Goal: Task Accomplishment & Management: Manage account settings

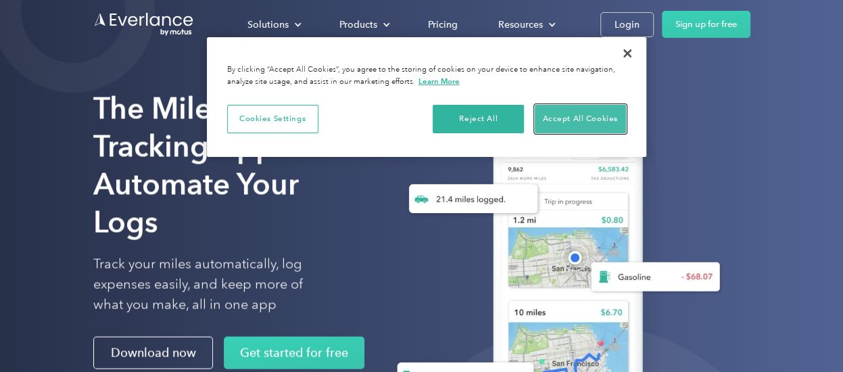
click at [593, 117] on button "Accept All Cookies" at bounding box center [579, 119] width 91 height 28
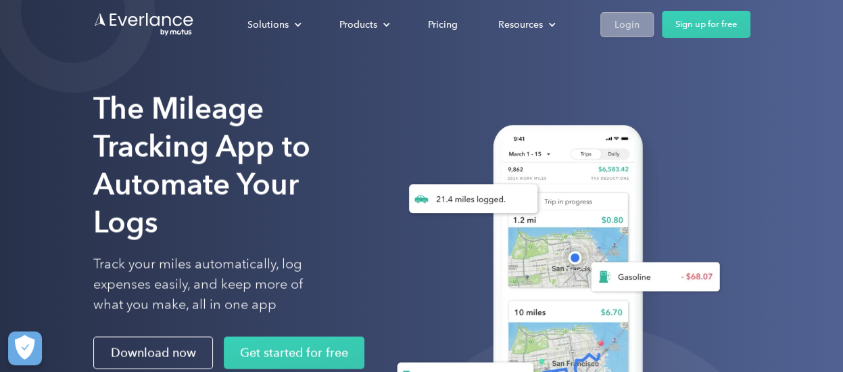
click at [634, 25] on div "Login" at bounding box center [626, 24] width 25 height 17
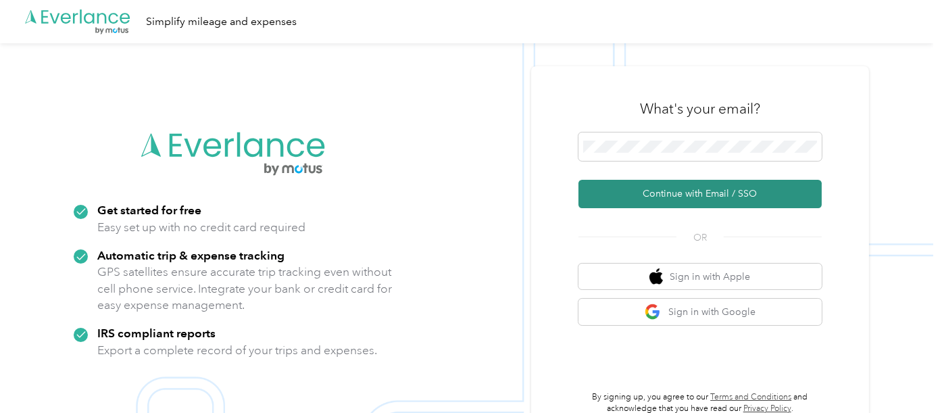
click at [624, 192] on button "Continue with Email / SSO" at bounding box center [699, 194] width 243 height 28
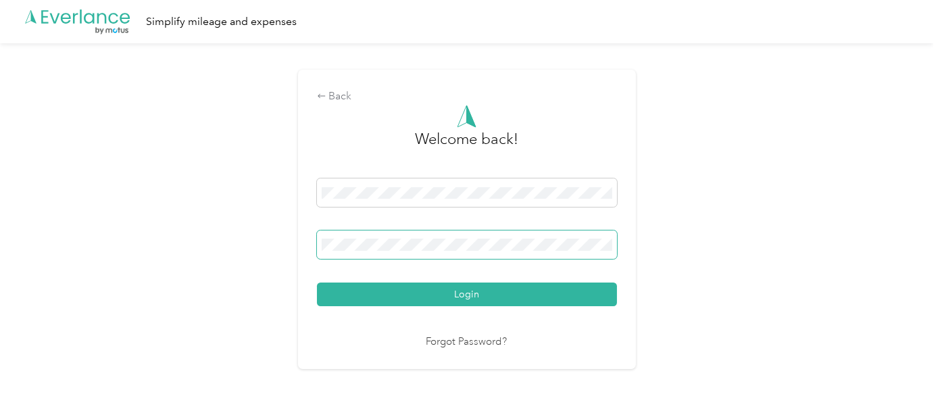
click at [317, 282] on button "Login" at bounding box center [467, 294] width 300 height 24
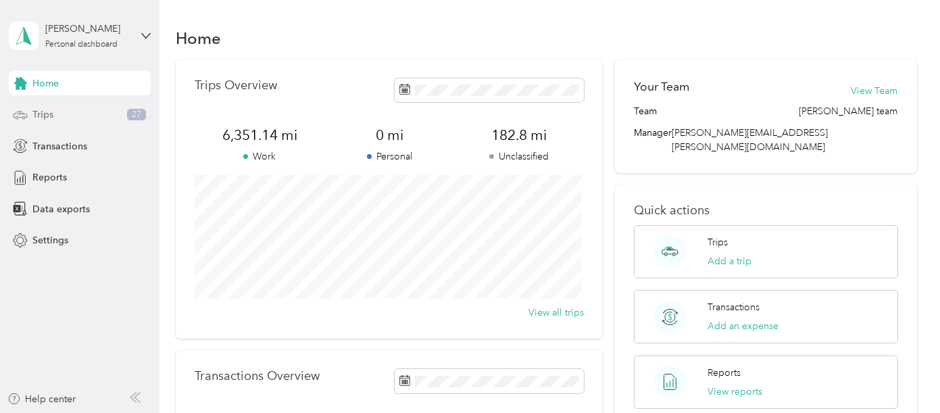
click at [64, 116] on div "Trips 27" at bounding box center [80, 115] width 142 height 24
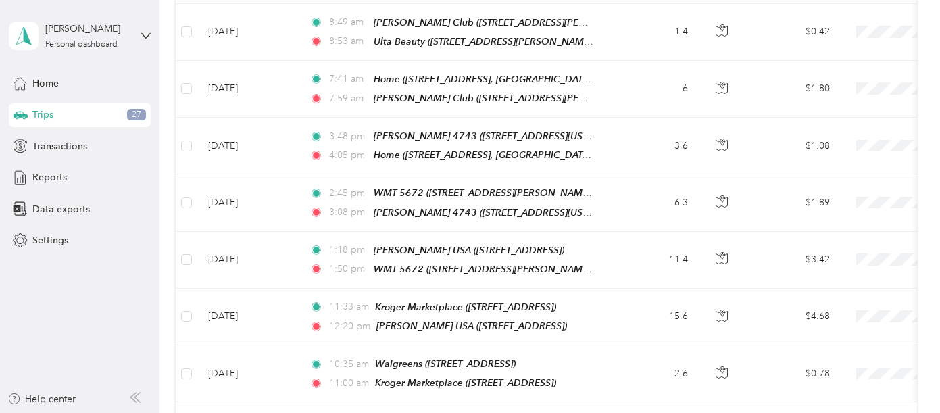
scroll to position [1444, 0]
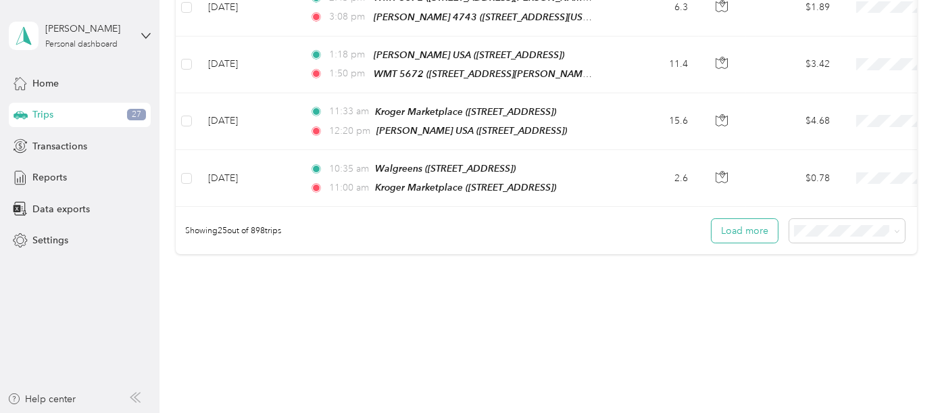
click at [749, 219] on button "Load more" at bounding box center [744, 231] width 66 height 24
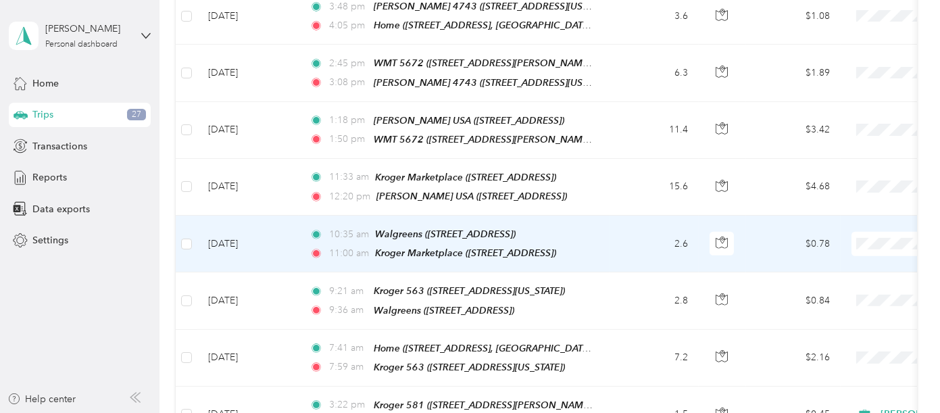
scroll to position [1369, 0]
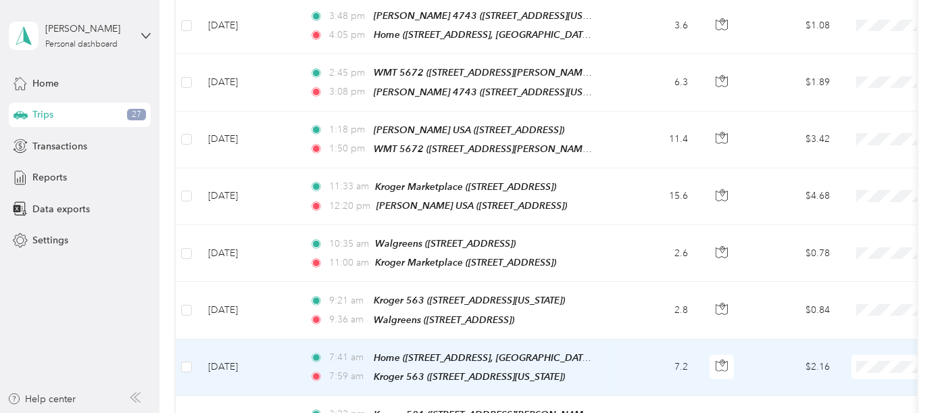
click at [817, 354] on li "[PERSON_NAME]" at bounding box center [856, 351] width 168 height 24
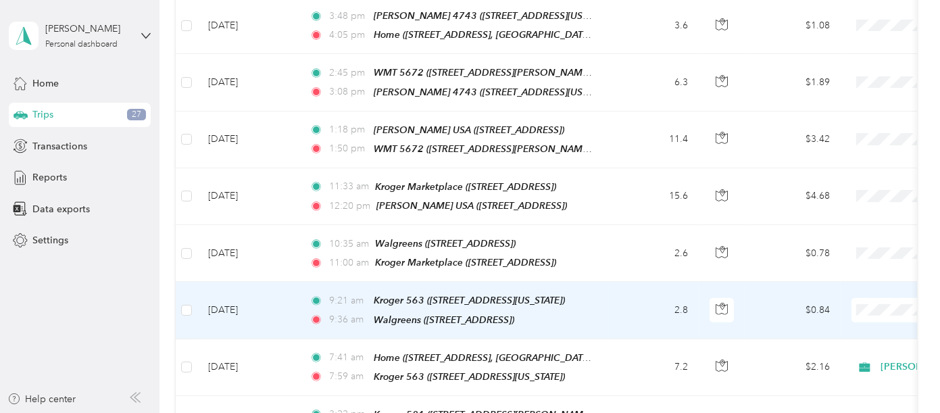
click at [617, 282] on td "2.8" at bounding box center [653, 310] width 89 height 57
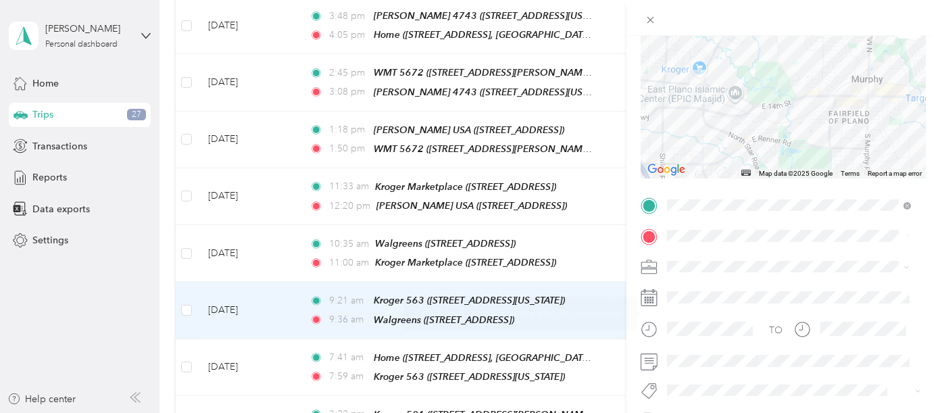
scroll to position [150, 0]
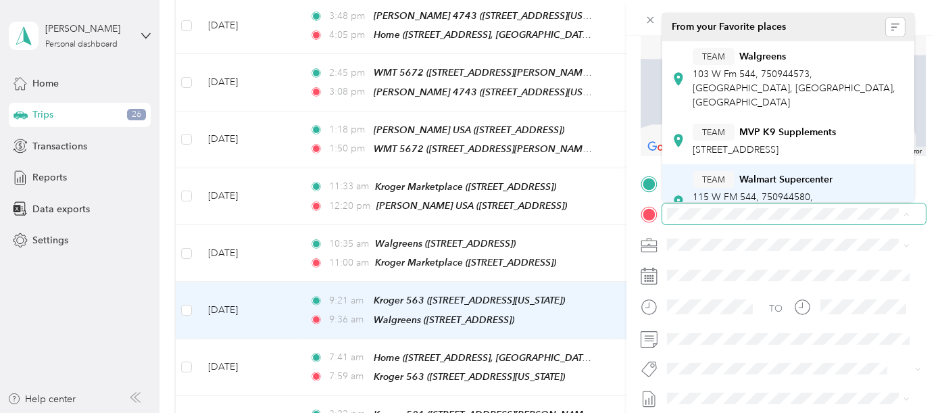
click at [784, 191] on span "115 W FM 544, 750944580, [GEOGRAPHIC_DATA], [GEOGRAPHIC_DATA], [GEOGRAPHIC_DATA]" at bounding box center [794, 211] width 203 height 40
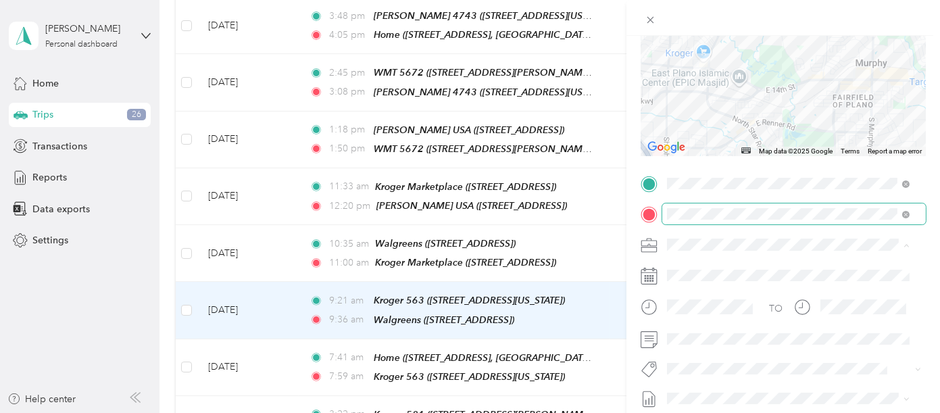
click at [694, 268] on div "[PERSON_NAME]" at bounding box center [788, 268] width 233 height 14
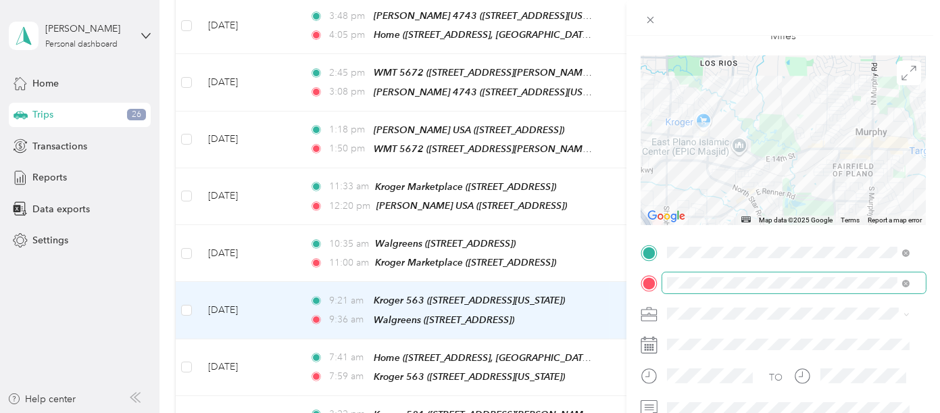
scroll to position [0, 0]
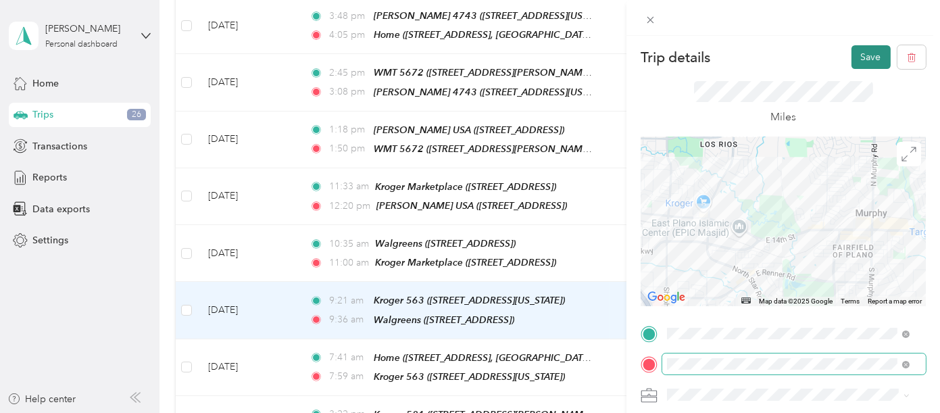
click at [861, 57] on button "Save" at bounding box center [870, 57] width 39 height 24
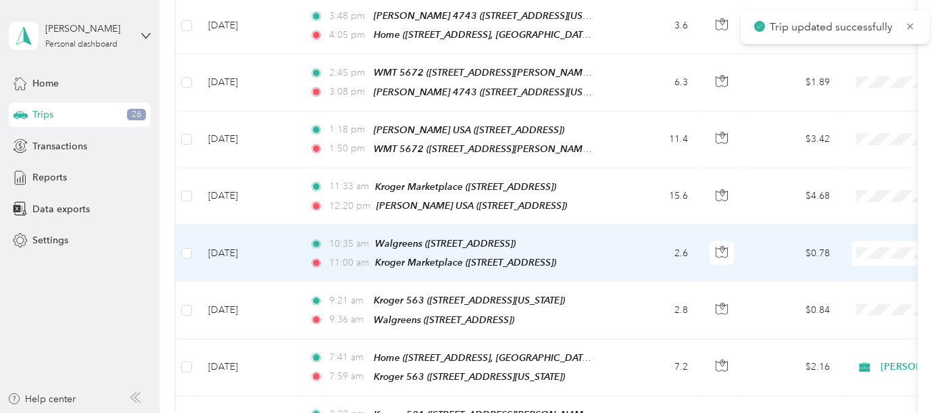
click at [619, 225] on td "2.6" at bounding box center [653, 253] width 89 height 57
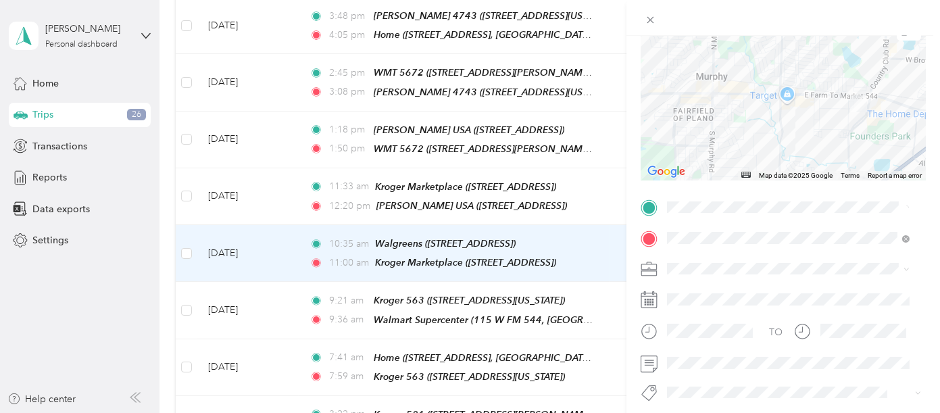
scroll to position [150, 0]
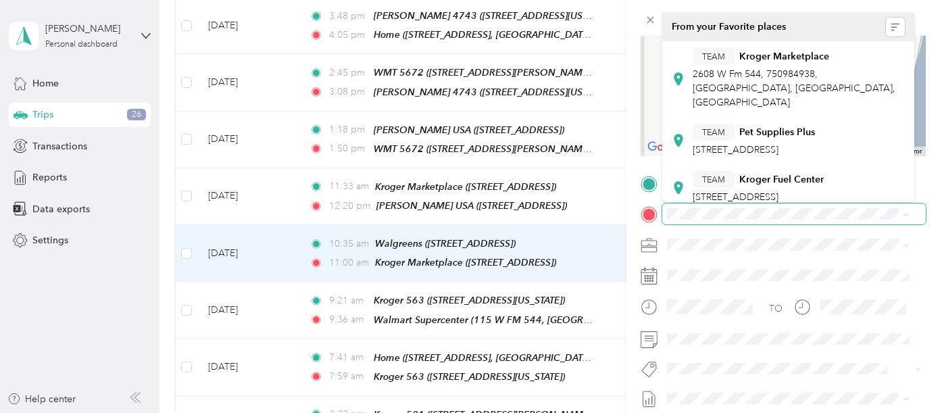
click at [628, 62] on form "Trip details Save This trip cannot be edited because it is either under review,…" at bounding box center [782, 196] width 313 height 603
click at [630, 183] on form "Trip details Save This trip cannot be edited because it is either under review,…" at bounding box center [782, 196] width 313 height 603
click at [661, 181] on div at bounding box center [783, 183] width 285 height 21
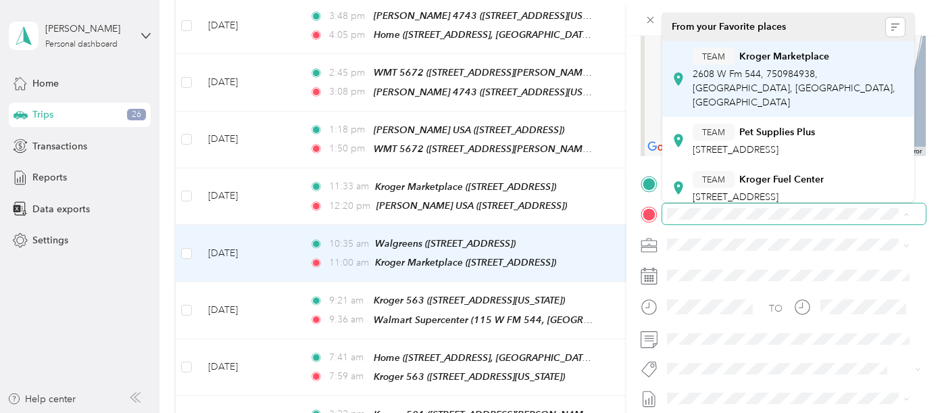
click at [788, 62] on div "TEAM Kroger Marketplace" at bounding box center [799, 56] width 212 height 17
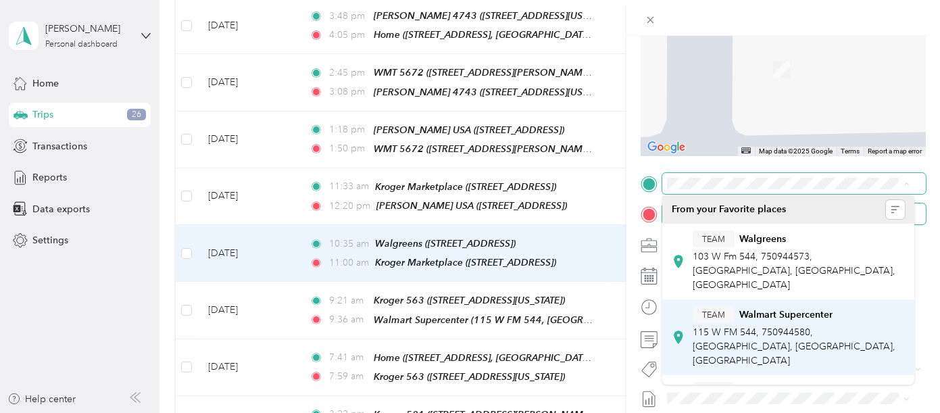
click at [776, 306] on div "TEAM Walmart Supercenter 115 W FM 544, 750944580, [GEOGRAPHIC_DATA], [GEOGRAPHI…" at bounding box center [799, 336] width 212 height 61
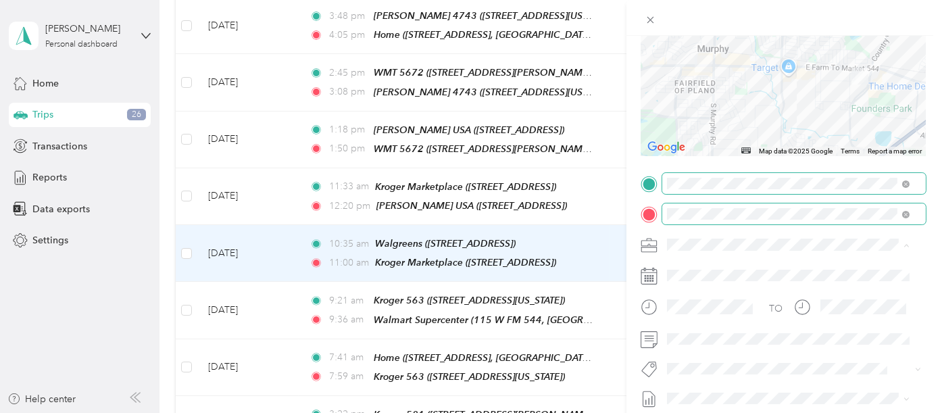
click at [697, 267] on span "[PERSON_NAME]" at bounding box center [709, 267] width 75 height 11
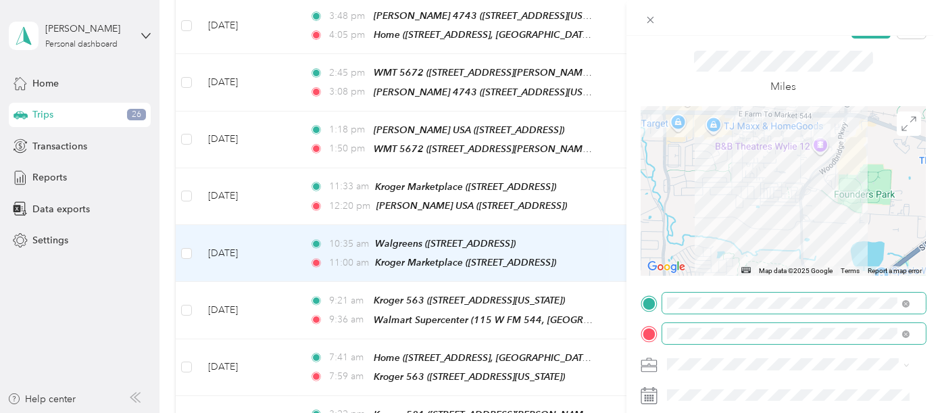
scroll to position [0, 0]
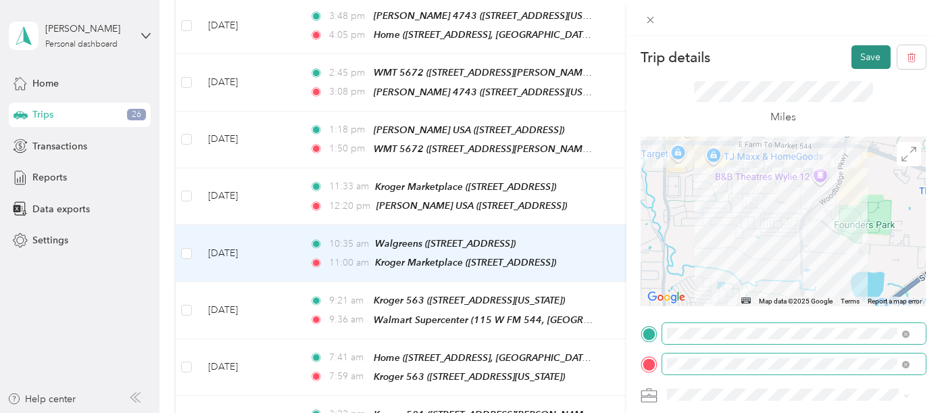
click at [867, 57] on button "Save" at bounding box center [870, 57] width 39 height 24
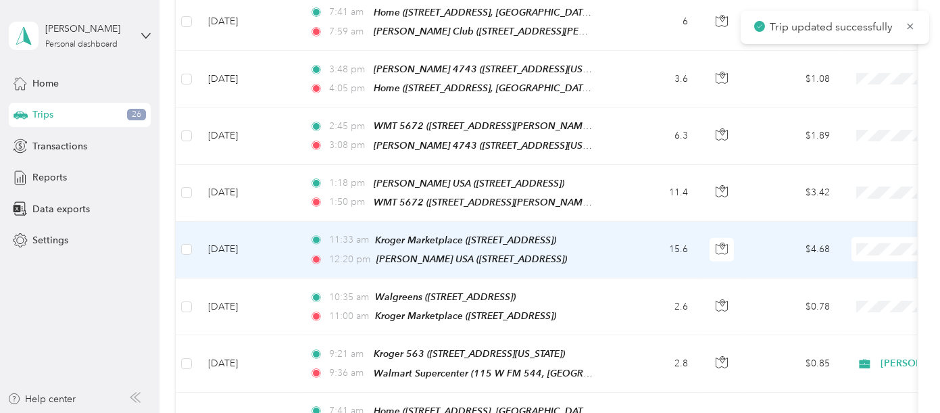
scroll to position [1294, 0]
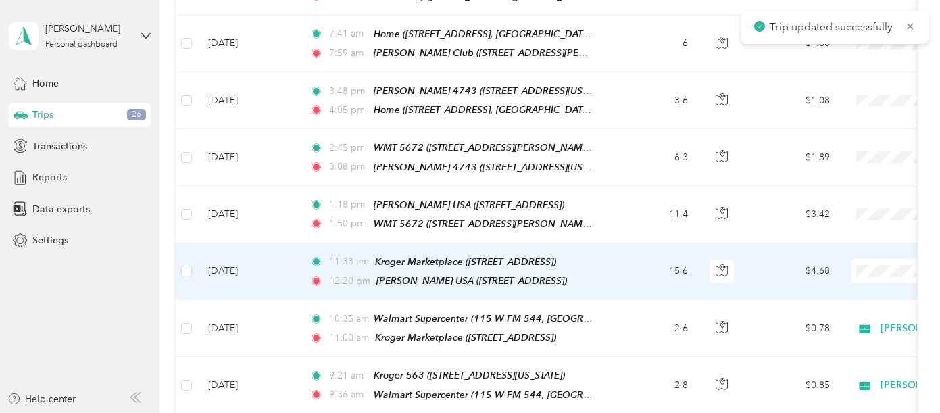
click at [641, 243] on td "15.6" at bounding box center [653, 271] width 89 height 57
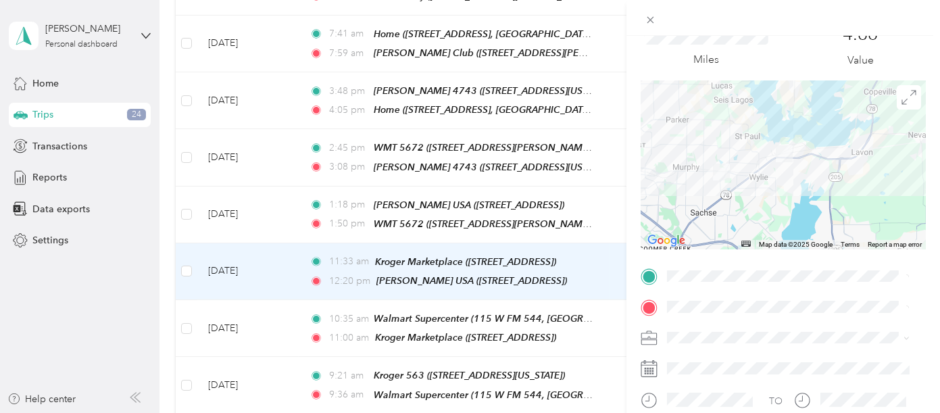
scroll to position [75, 0]
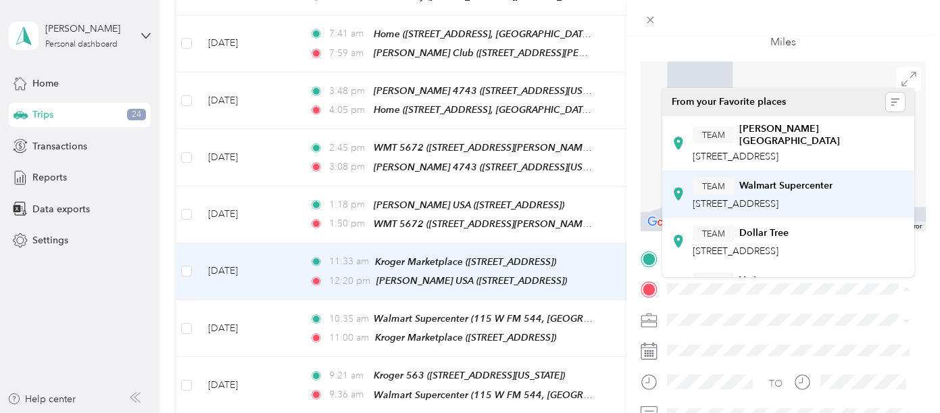
click at [778, 205] on span "[STREET_ADDRESS]" at bounding box center [736, 203] width 86 height 11
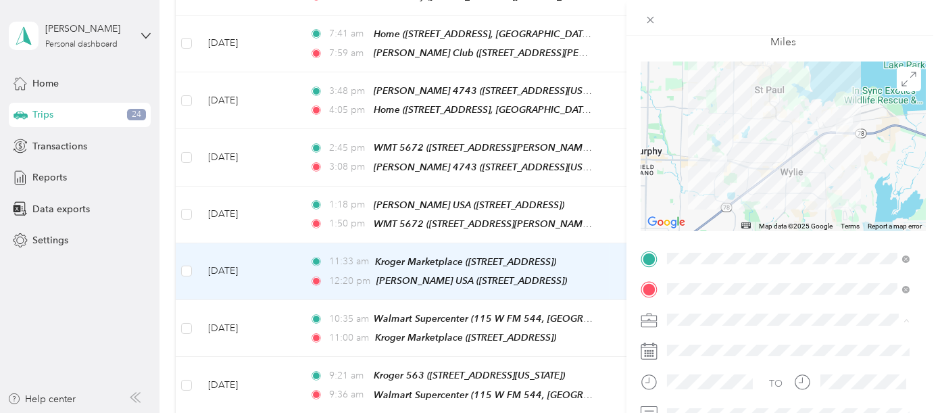
click at [703, 342] on div "[PERSON_NAME]" at bounding box center [788, 343] width 233 height 14
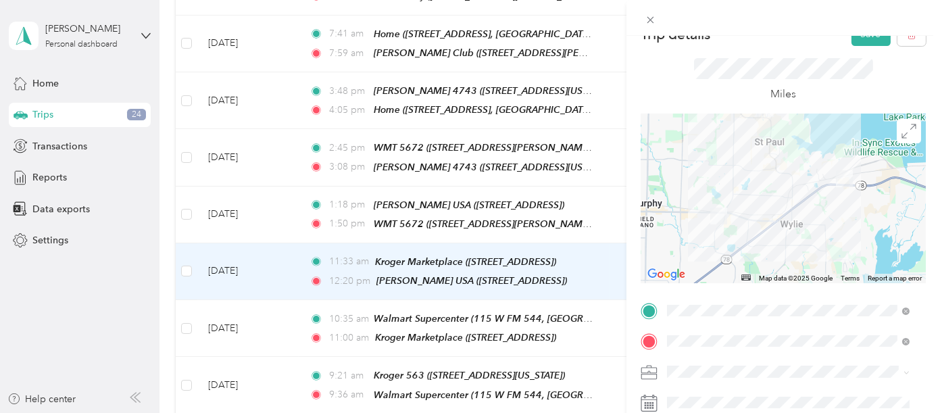
scroll to position [0, 0]
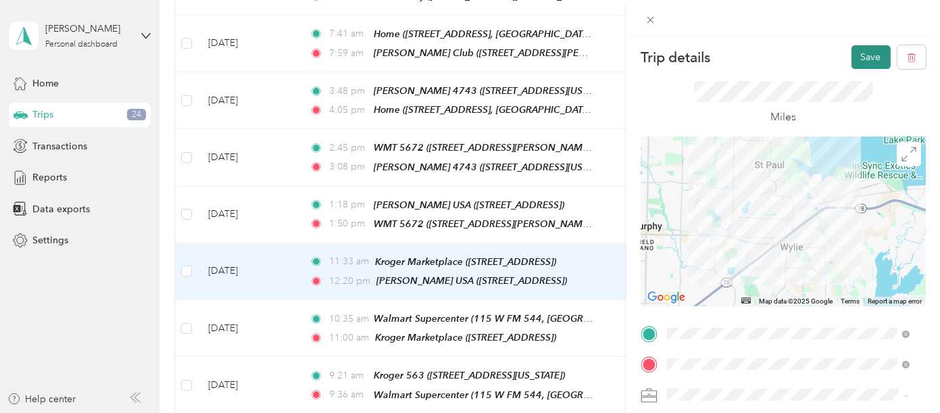
click at [865, 55] on button "Save" at bounding box center [870, 57] width 39 height 24
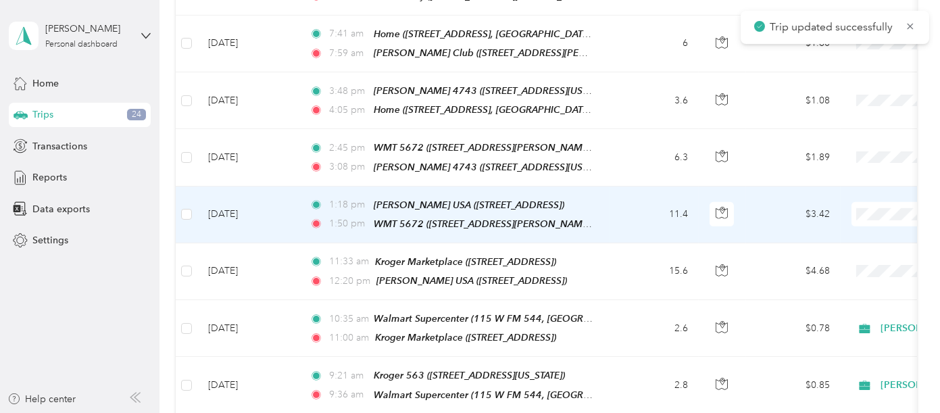
click at [622, 186] on td "11.4" at bounding box center [653, 214] width 89 height 57
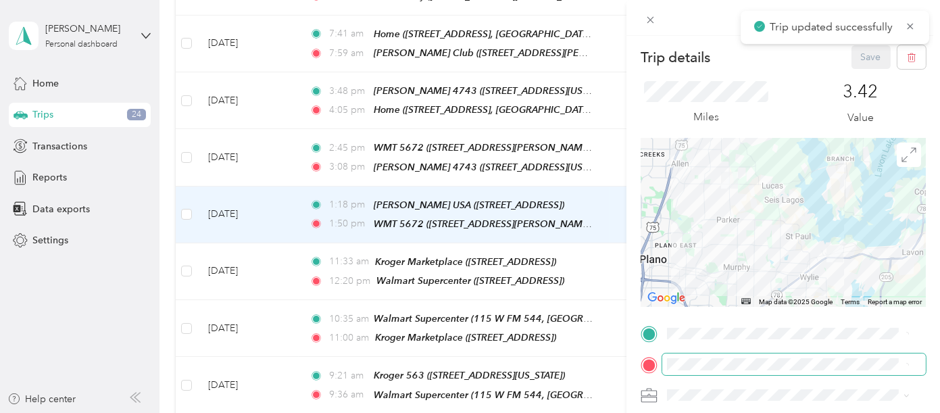
scroll to position [75, 0]
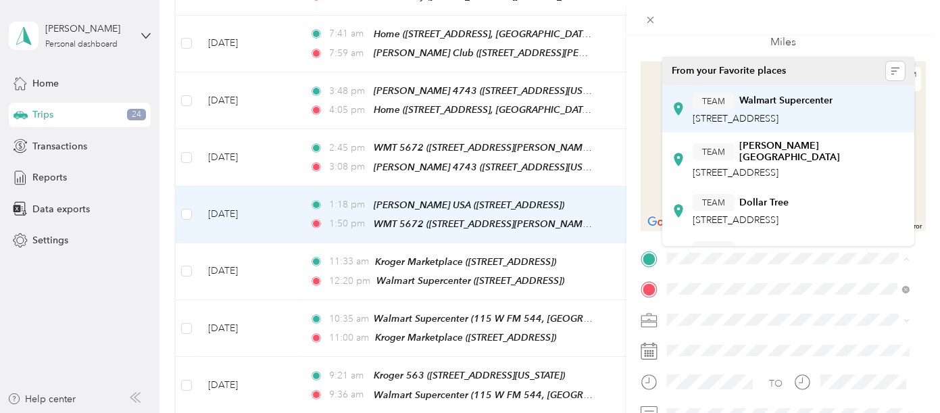
click at [778, 113] on span "[STREET_ADDRESS]" at bounding box center [736, 118] width 86 height 11
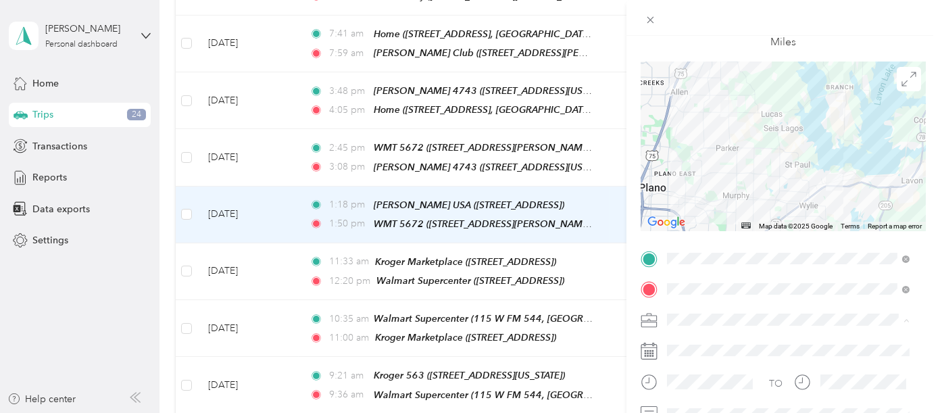
click at [691, 342] on div "[PERSON_NAME]" at bounding box center [788, 343] width 233 height 14
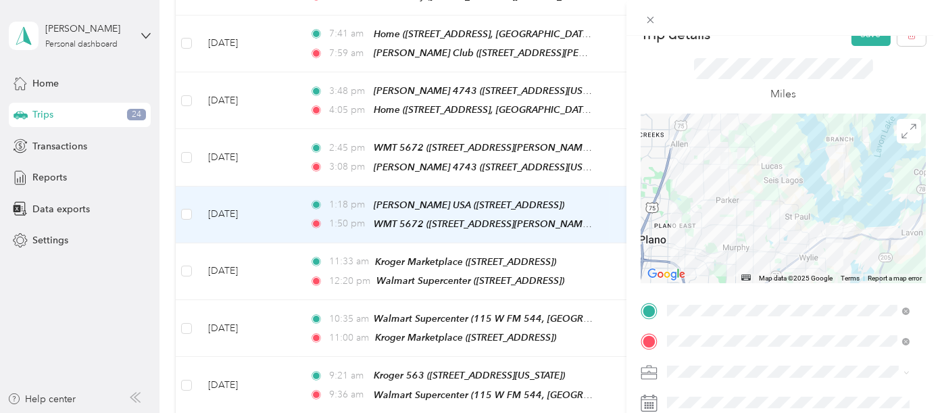
scroll to position [0, 0]
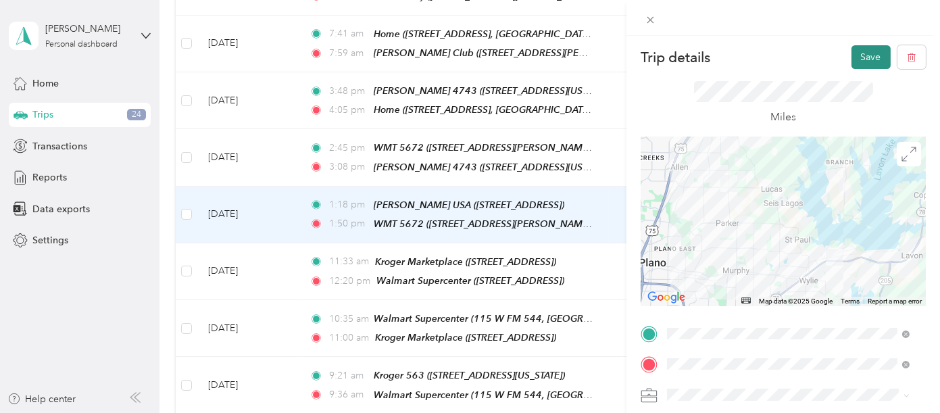
click at [870, 52] on button "Save" at bounding box center [870, 57] width 39 height 24
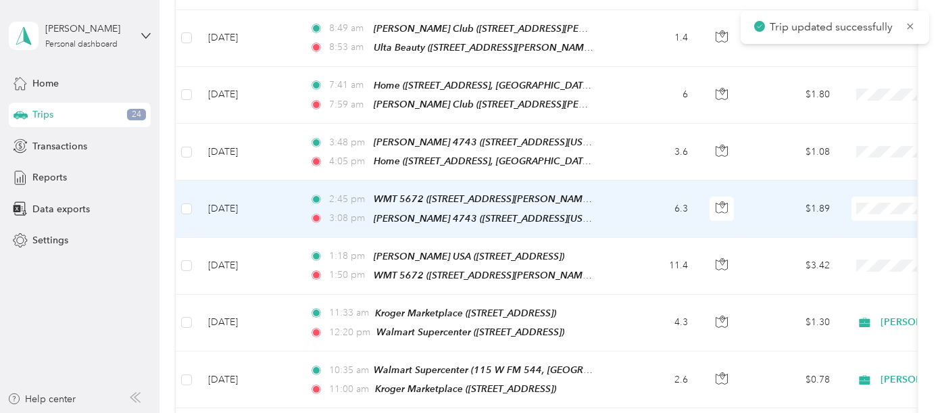
scroll to position [1219, 0]
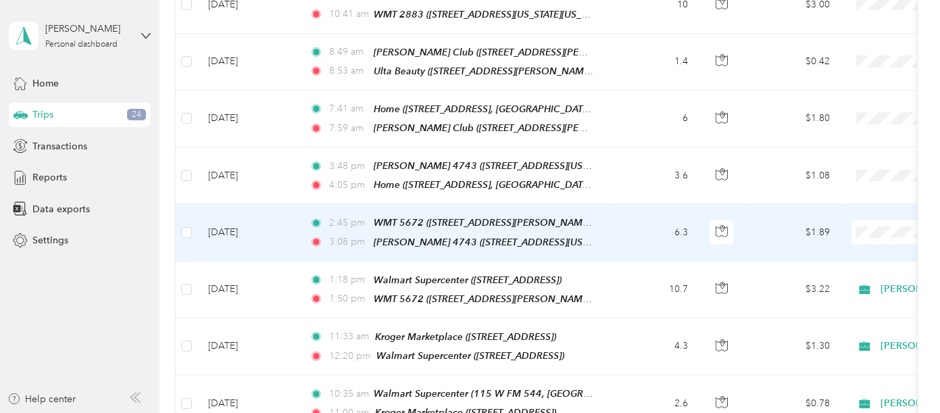
click at [838, 224] on li "[PERSON_NAME]" at bounding box center [856, 224] width 168 height 24
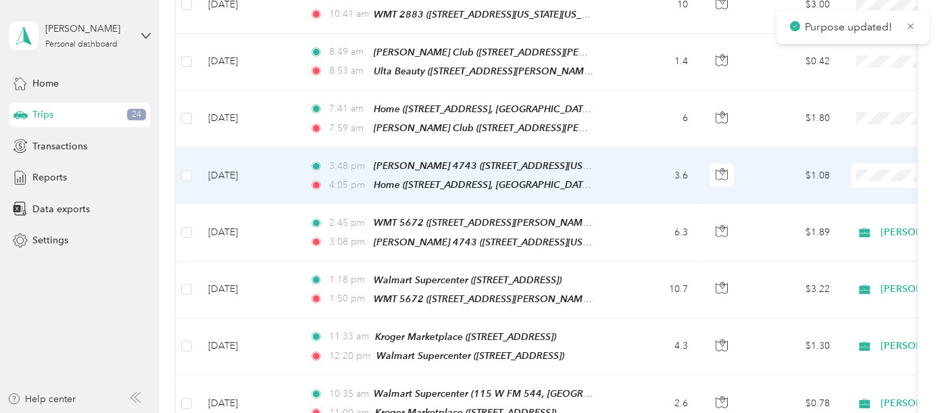
click at [822, 166] on span "[PERSON_NAME]" at bounding box center [868, 168] width 124 height 14
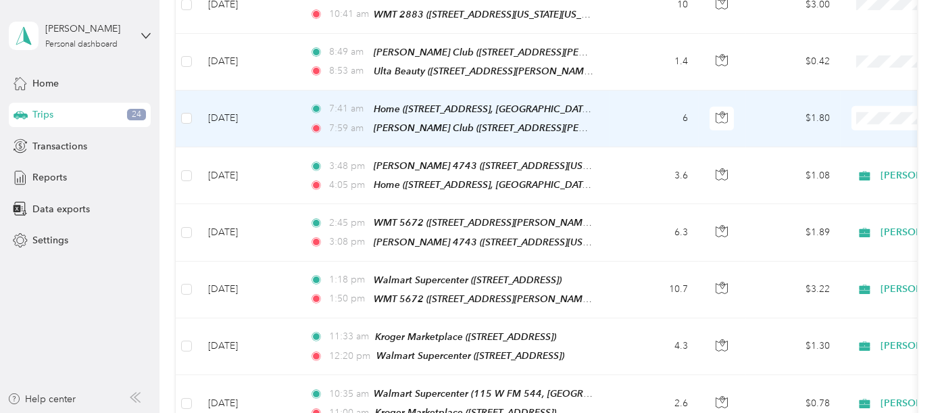
click at [843, 111] on span "[PERSON_NAME]" at bounding box center [868, 110] width 124 height 14
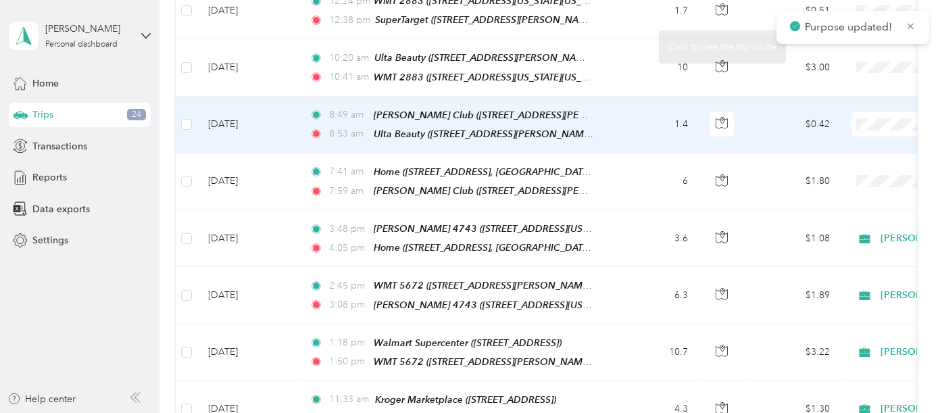
scroll to position [1144, 0]
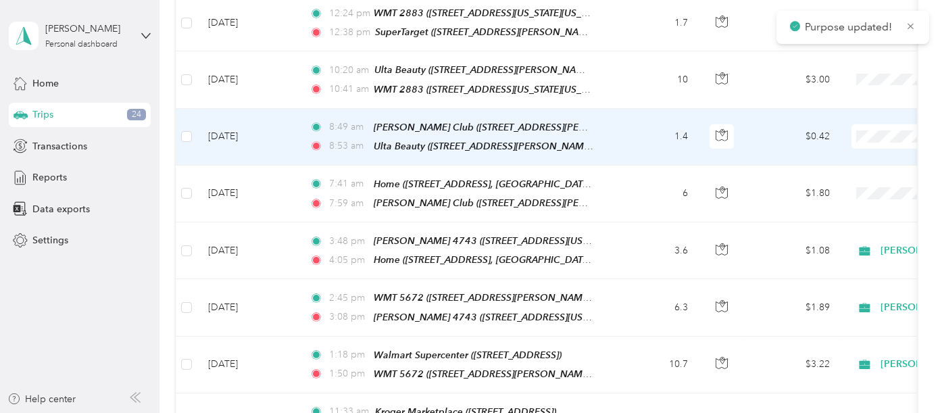
click at [627, 109] on td "1.4" at bounding box center [653, 137] width 89 height 57
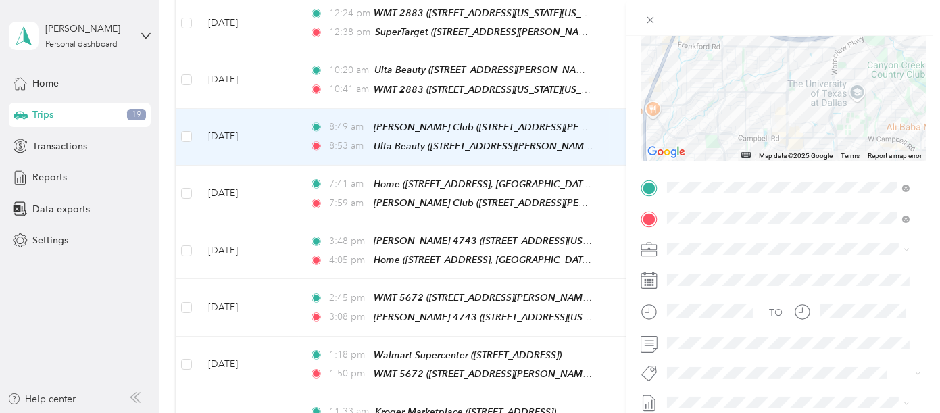
scroll to position [150, 0]
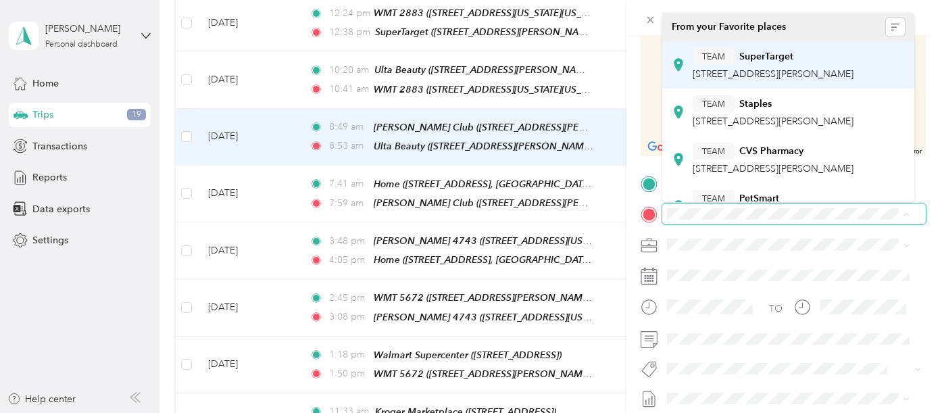
click at [756, 63] on div "TEAM SuperTarget" at bounding box center [773, 56] width 161 height 17
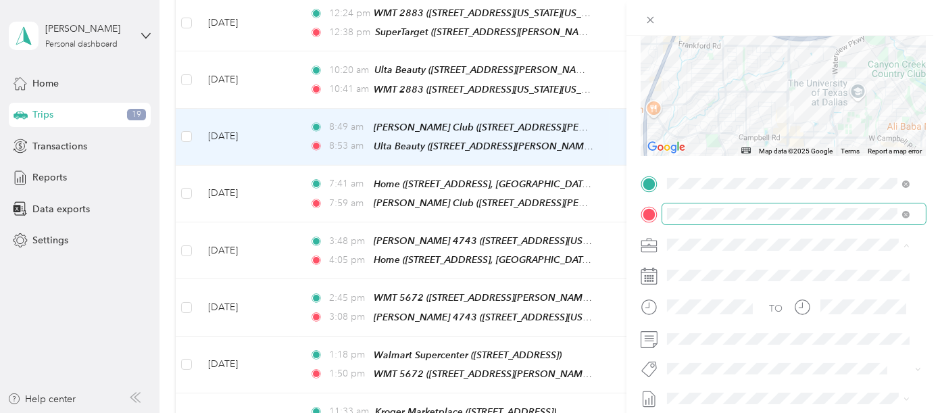
click at [694, 266] on span "[PERSON_NAME]" at bounding box center [709, 267] width 75 height 11
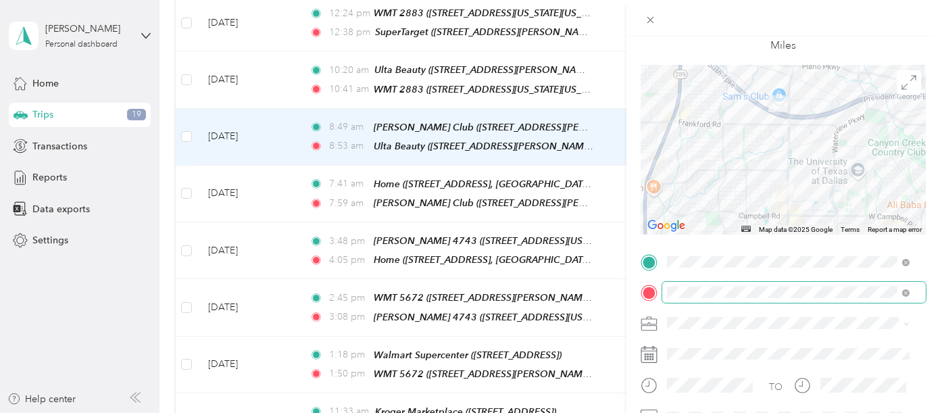
scroll to position [0, 0]
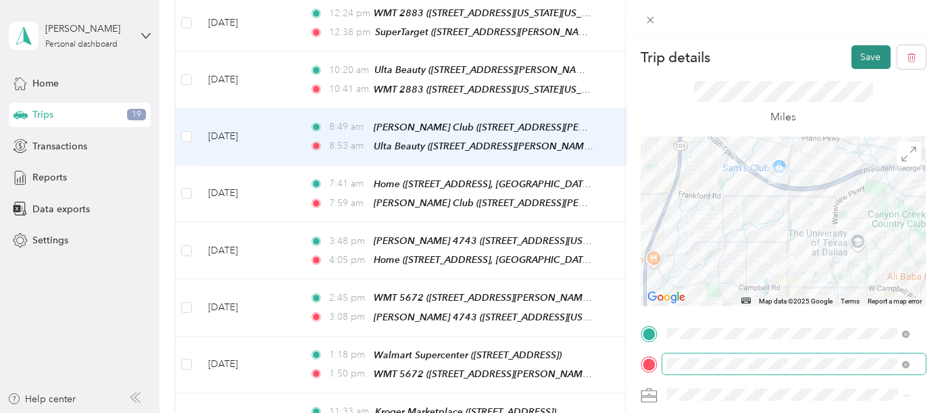
click at [863, 50] on button "Save" at bounding box center [870, 57] width 39 height 24
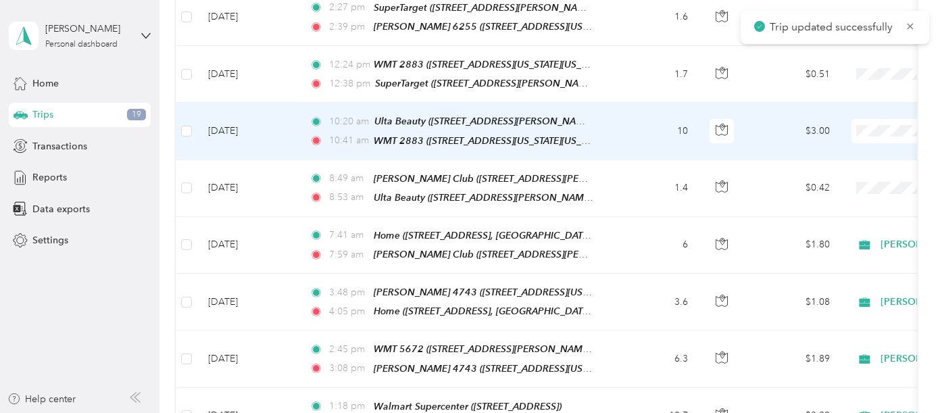
scroll to position [1069, 0]
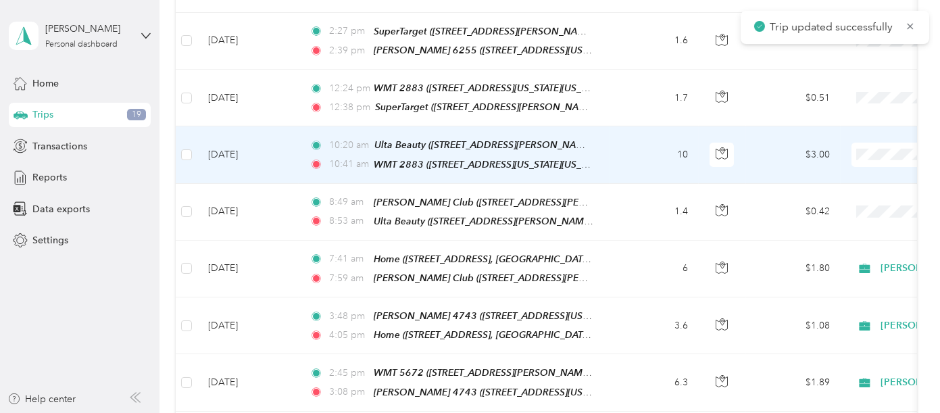
click at [620, 128] on td "10" at bounding box center [653, 154] width 89 height 57
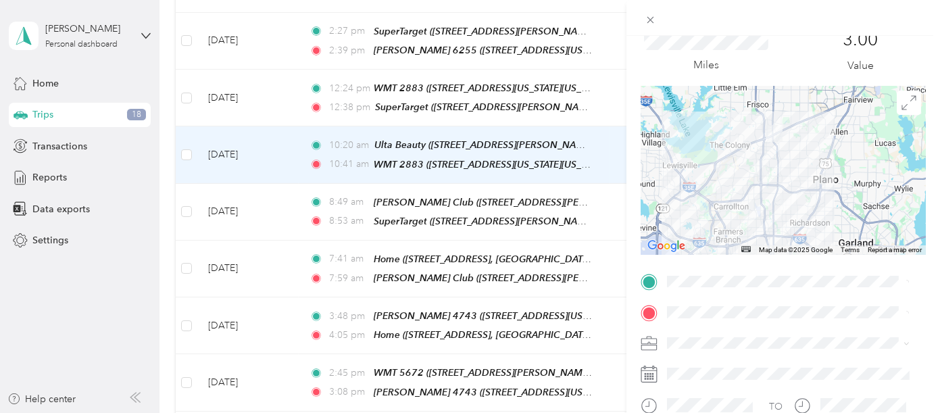
scroll to position [150, 0]
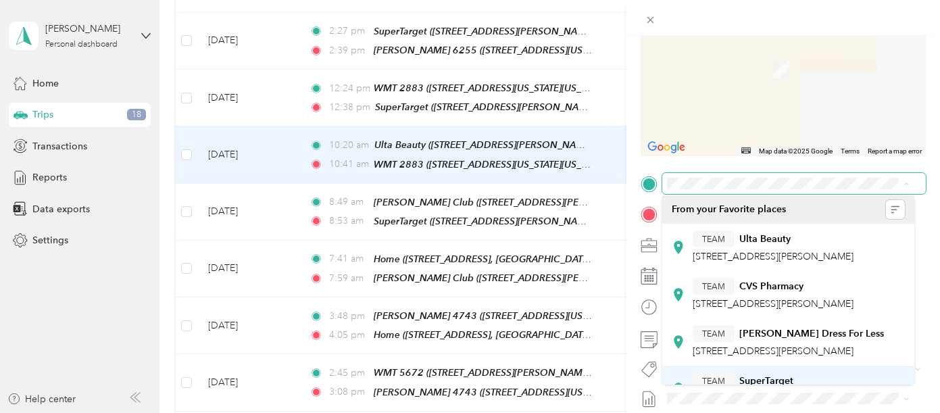
click at [755, 372] on div "TEAM SuperTarget" at bounding box center [773, 380] width 161 height 17
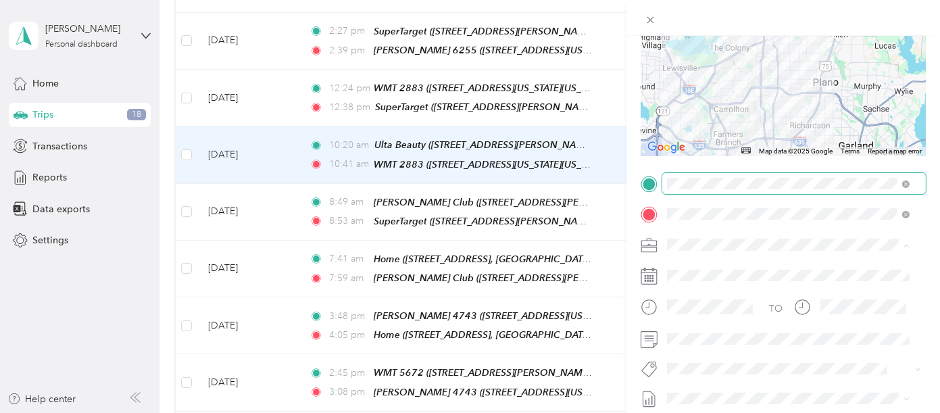
click at [698, 272] on li "[PERSON_NAME]" at bounding box center [788, 268] width 252 height 24
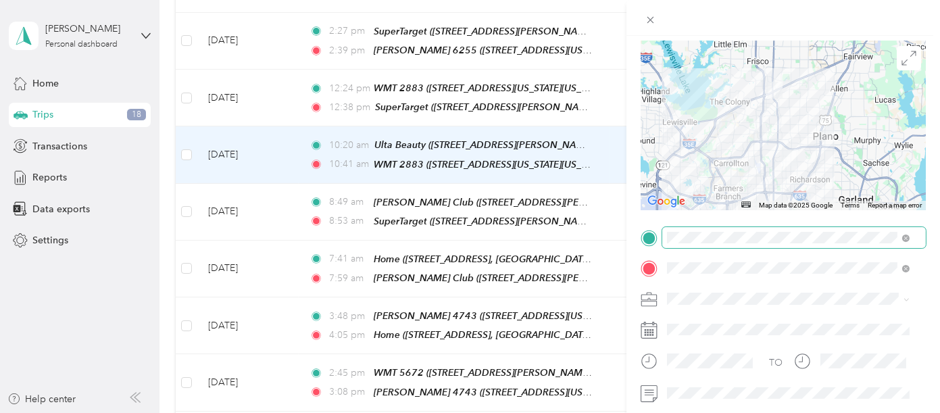
scroll to position [0, 0]
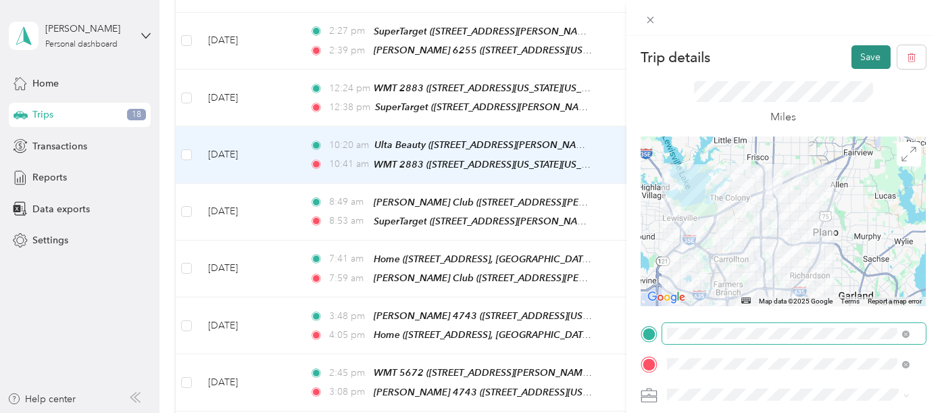
click at [851, 51] on button "Save" at bounding box center [870, 57] width 39 height 24
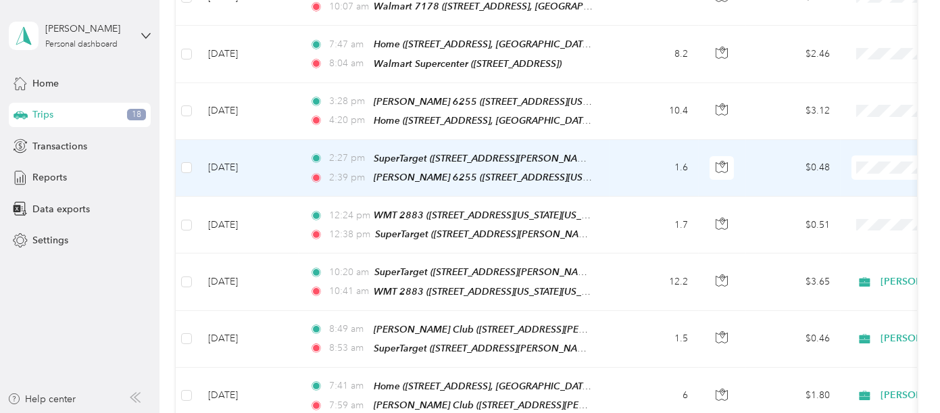
scroll to position [919, 0]
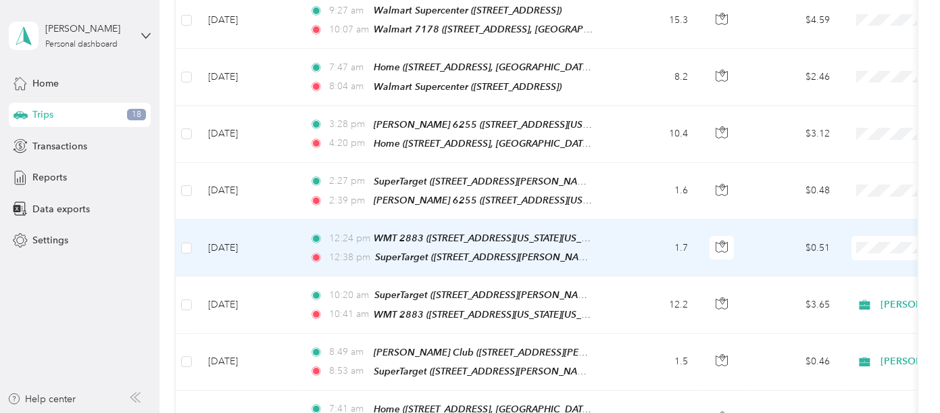
click at [840, 245] on span "[PERSON_NAME]" at bounding box center [868, 247] width 124 height 14
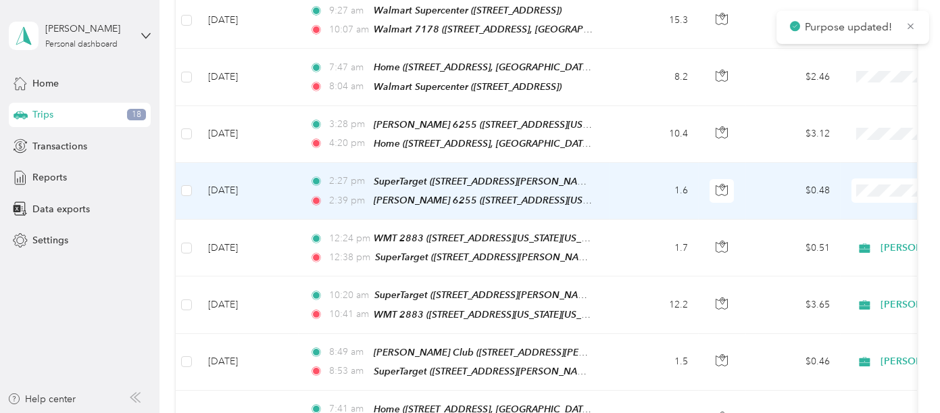
click at [822, 191] on span "[PERSON_NAME]" at bounding box center [868, 191] width 124 height 14
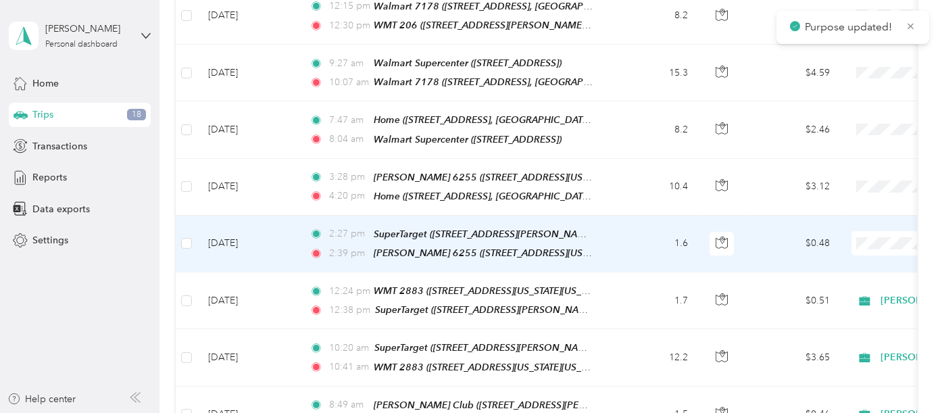
scroll to position [843, 0]
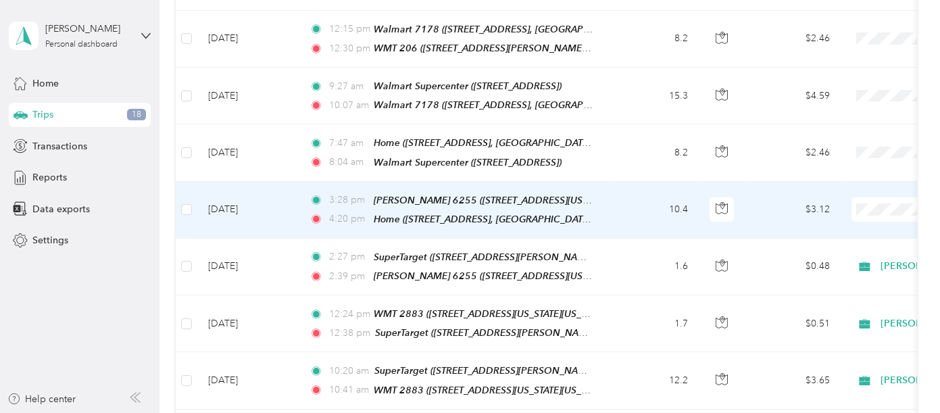
click at [832, 205] on span "[PERSON_NAME]" at bounding box center [868, 212] width 124 height 14
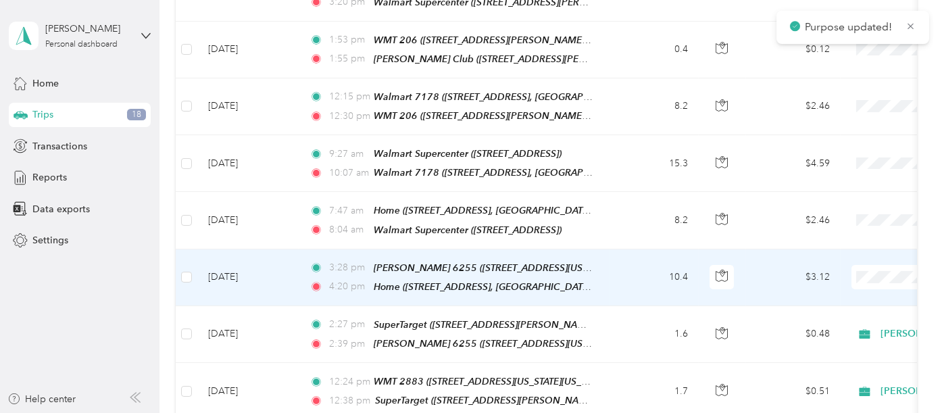
scroll to position [768, 0]
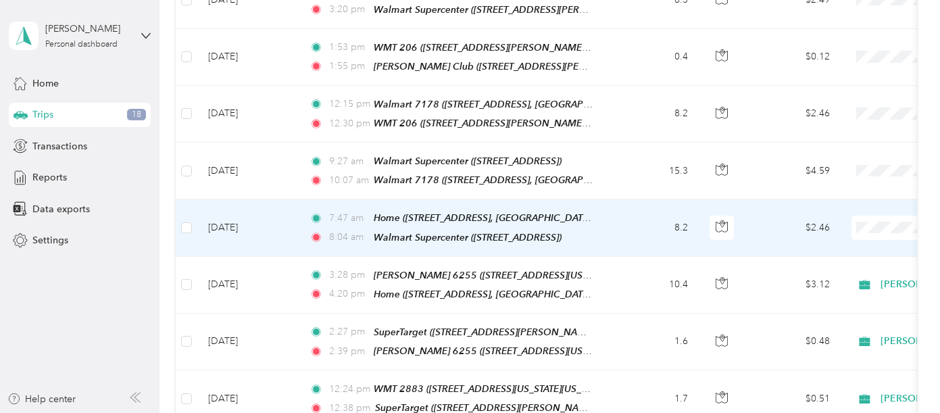
click at [841, 231] on span "[PERSON_NAME]" at bounding box center [868, 231] width 124 height 14
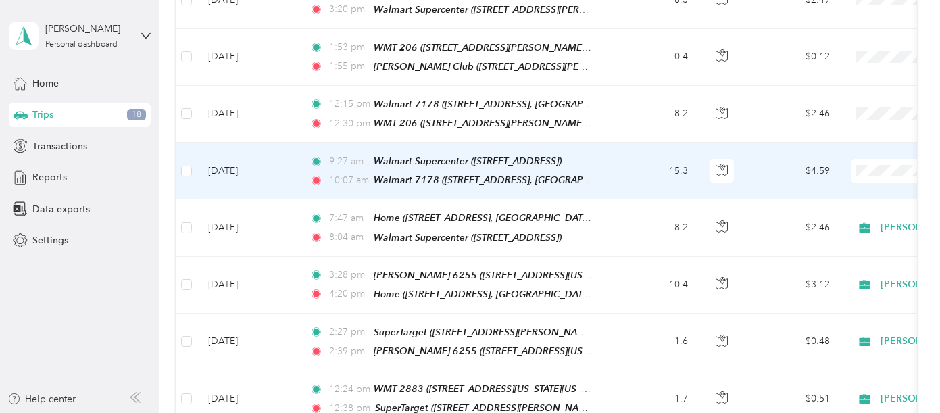
click at [845, 172] on span "[PERSON_NAME]" at bounding box center [868, 175] width 124 height 14
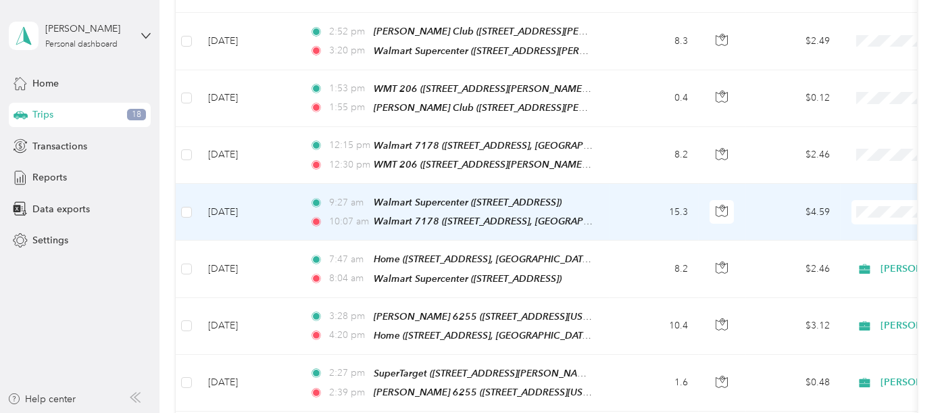
scroll to position [693, 0]
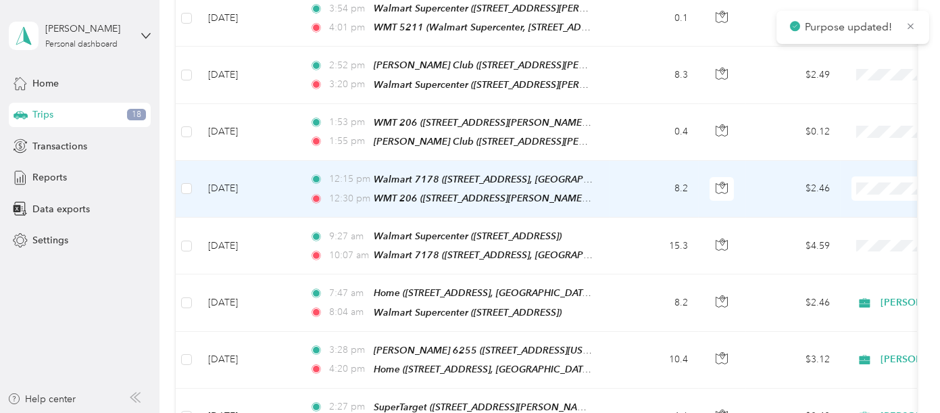
click at [829, 192] on span "[PERSON_NAME]" at bounding box center [868, 196] width 124 height 14
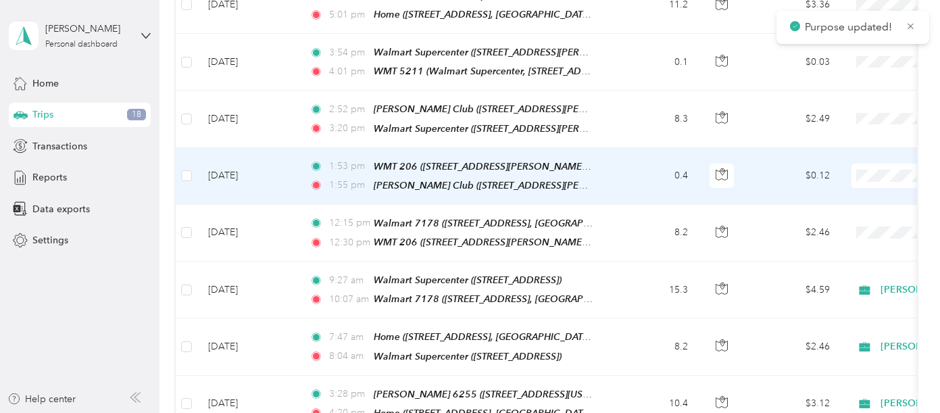
scroll to position [618, 0]
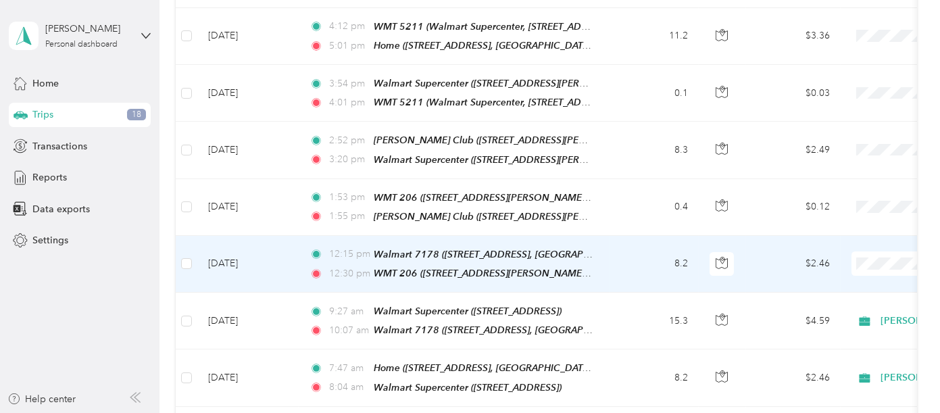
click at [831, 267] on span "[PERSON_NAME]" at bounding box center [868, 266] width 124 height 14
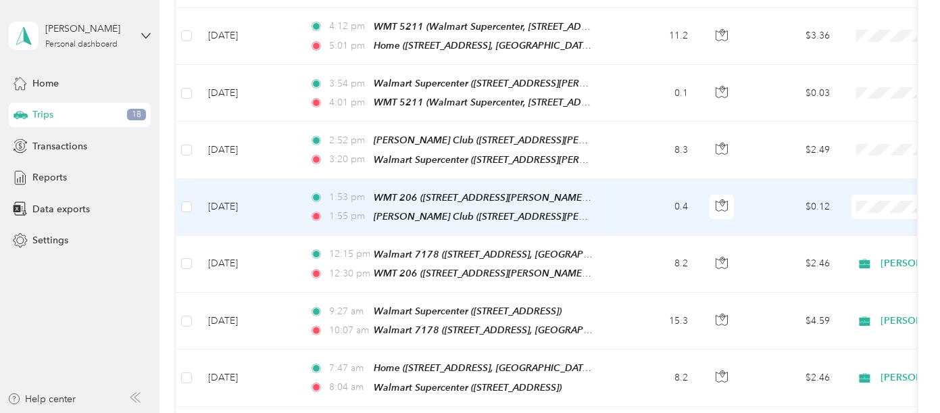
click at [832, 214] on span "[PERSON_NAME]" at bounding box center [868, 215] width 124 height 14
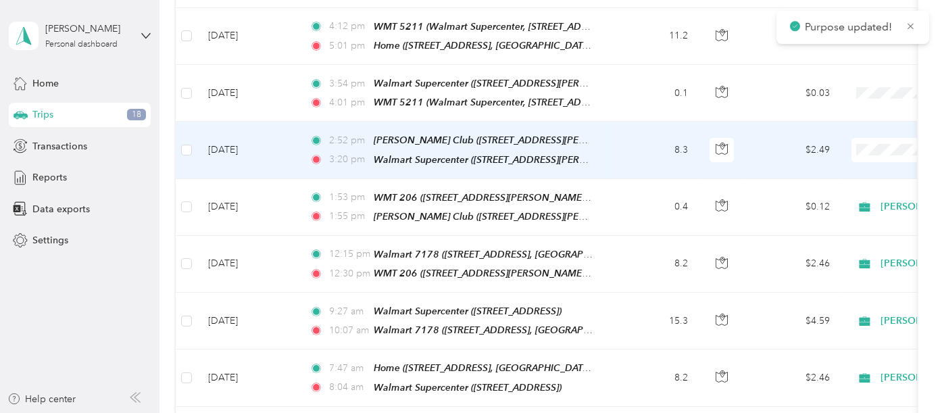
click at [820, 156] on span "[PERSON_NAME]" at bounding box center [868, 159] width 124 height 14
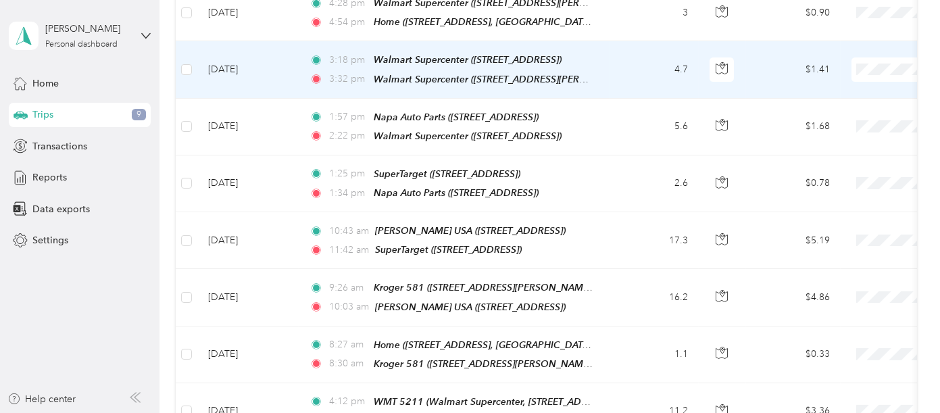
scroll to position [0, 0]
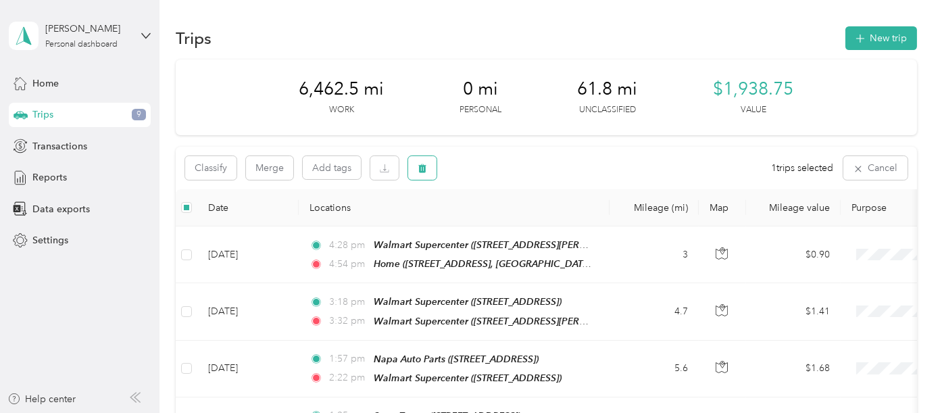
click at [416, 163] on button "button" at bounding box center [422, 168] width 28 height 24
click at [517, 222] on button "Yes" at bounding box center [523, 225] width 26 height 22
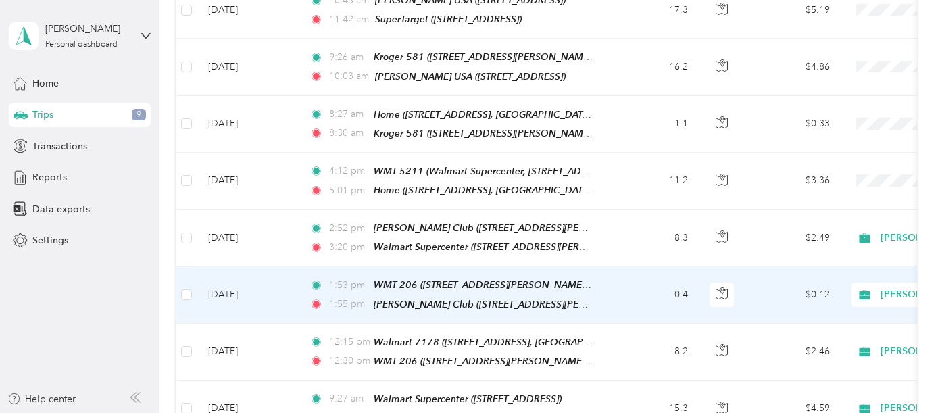
scroll to position [450, 0]
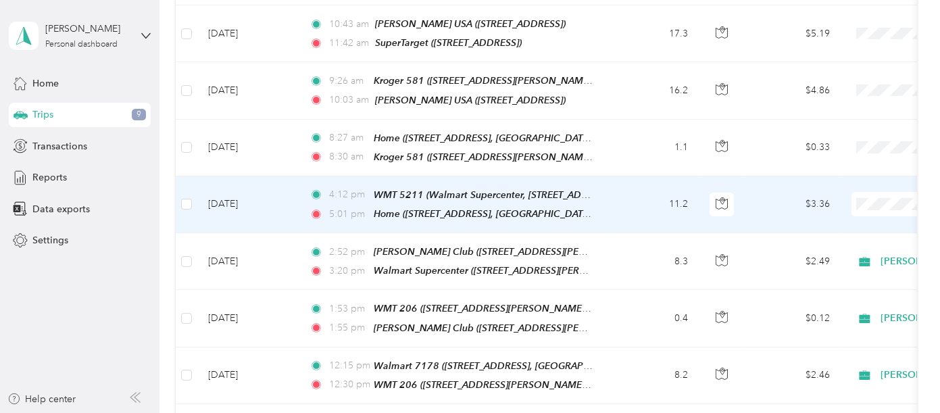
click at [839, 212] on span "[PERSON_NAME]" at bounding box center [868, 217] width 124 height 14
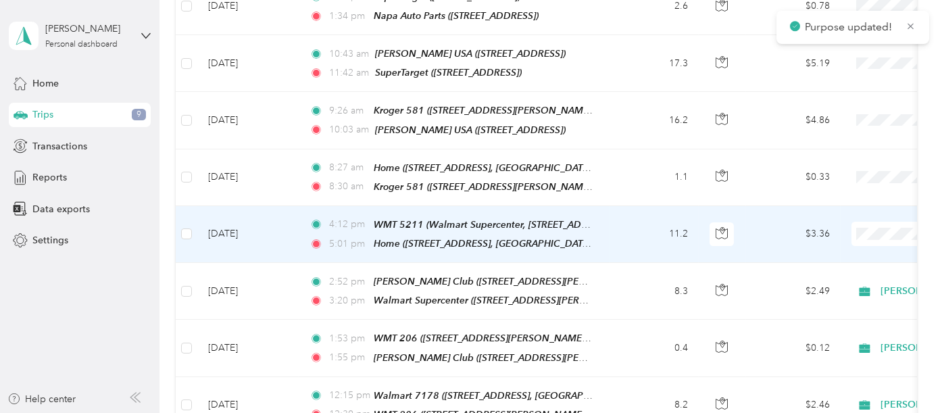
scroll to position [375, 0]
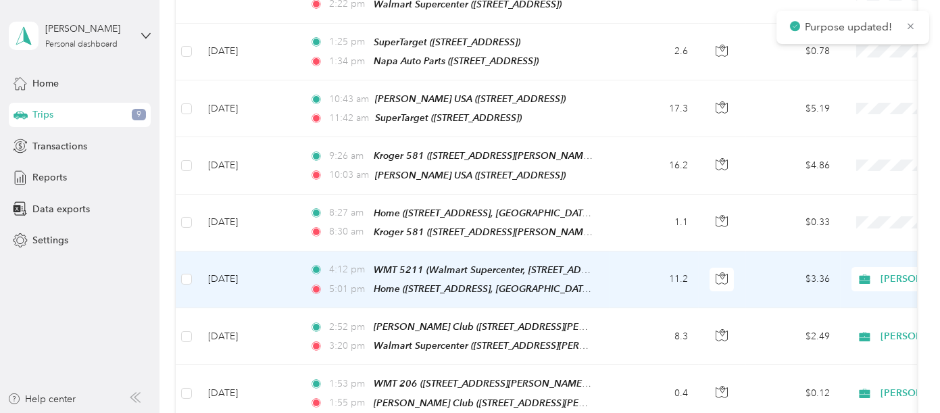
click at [880, 272] on span "[PERSON_NAME]" at bounding box center [942, 279] width 124 height 15
click at [828, 293] on li "[PERSON_NAME]" at bounding box center [856, 291] width 168 height 24
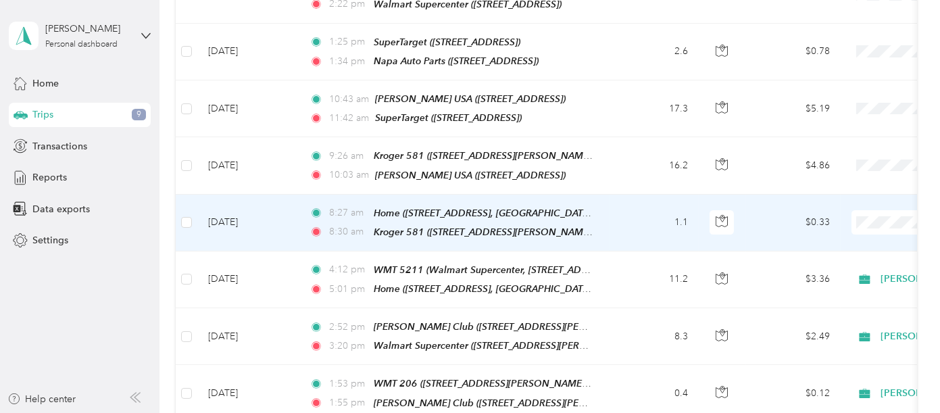
click at [836, 238] on li "[PERSON_NAME]" at bounding box center [856, 237] width 168 height 24
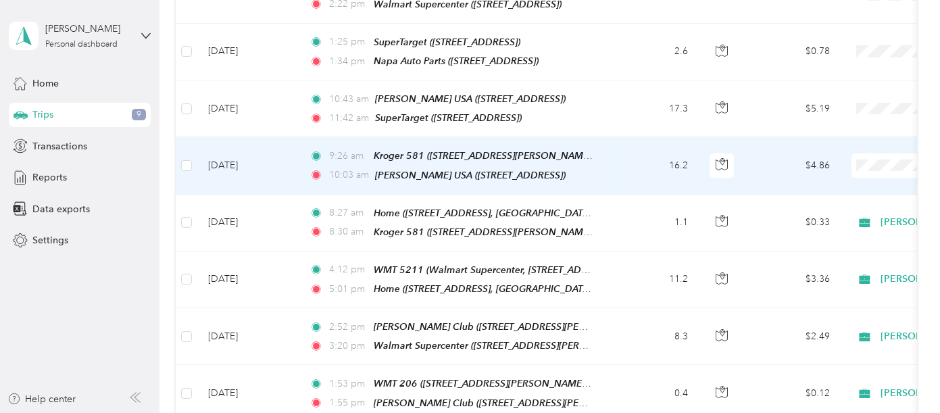
click at [620, 145] on td "16.2" at bounding box center [653, 165] width 89 height 57
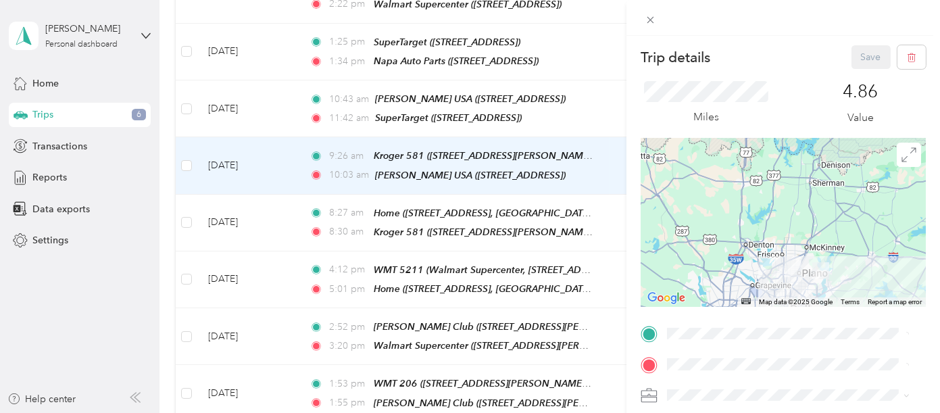
scroll to position [75, 0]
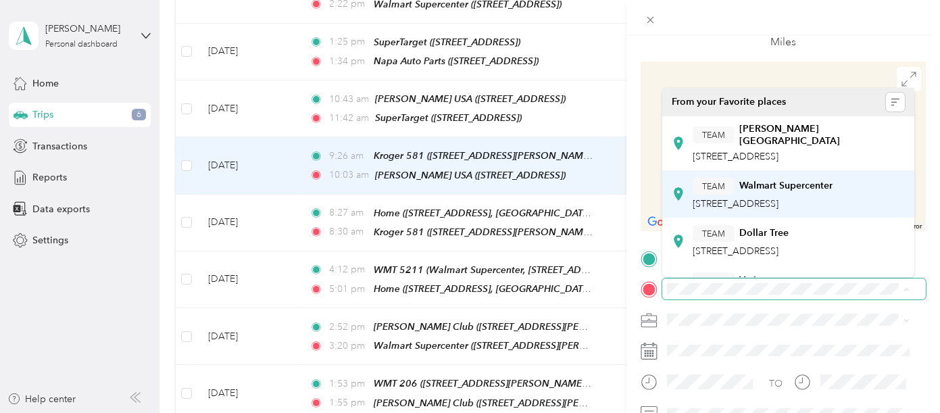
click at [786, 195] on div "TEAM Walmart Supercenter" at bounding box center [763, 186] width 140 height 17
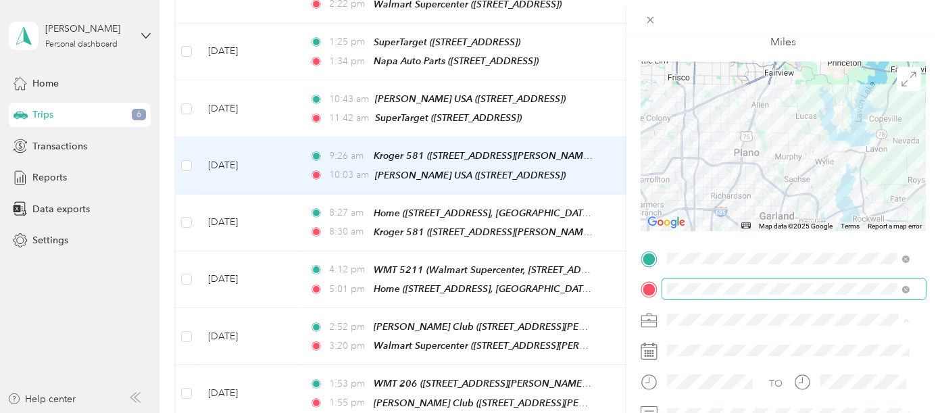
click at [689, 340] on span "[PERSON_NAME]" at bounding box center [709, 343] width 75 height 11
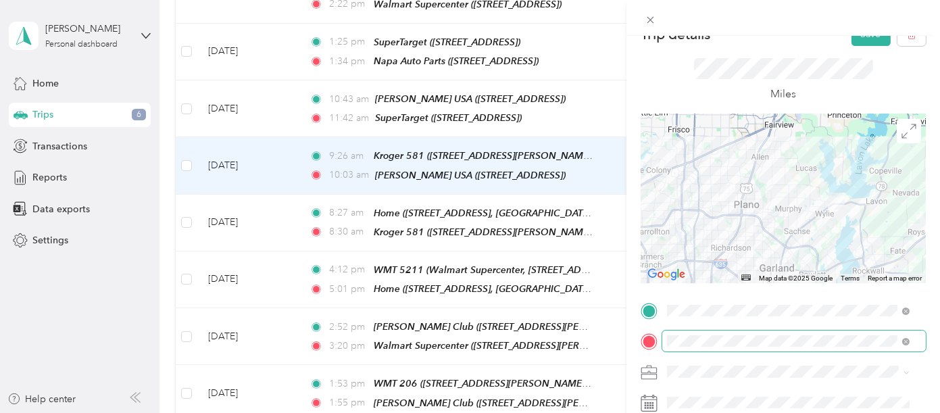
scroll to position [0, 0]
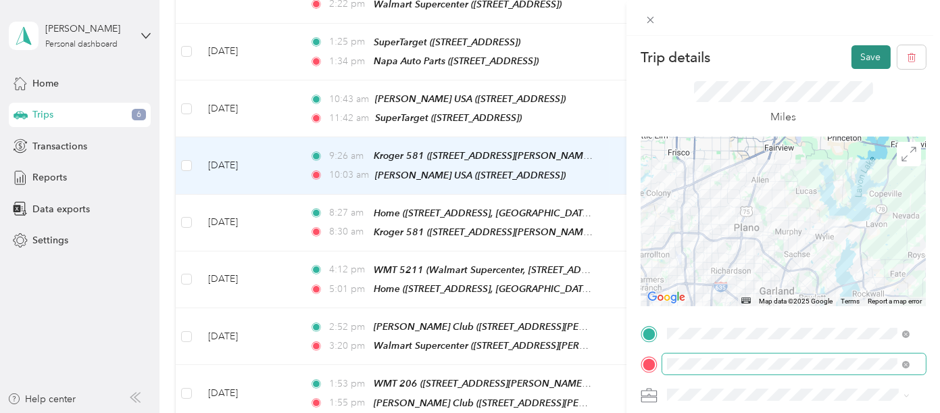
click at [859, 59] on button "Save" at bounding box center [870, 57] width 39 height 24
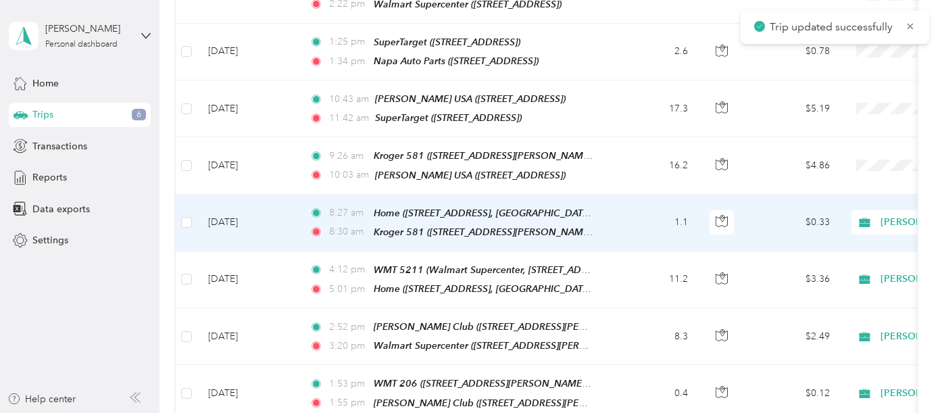
scroll to position [300, 0]
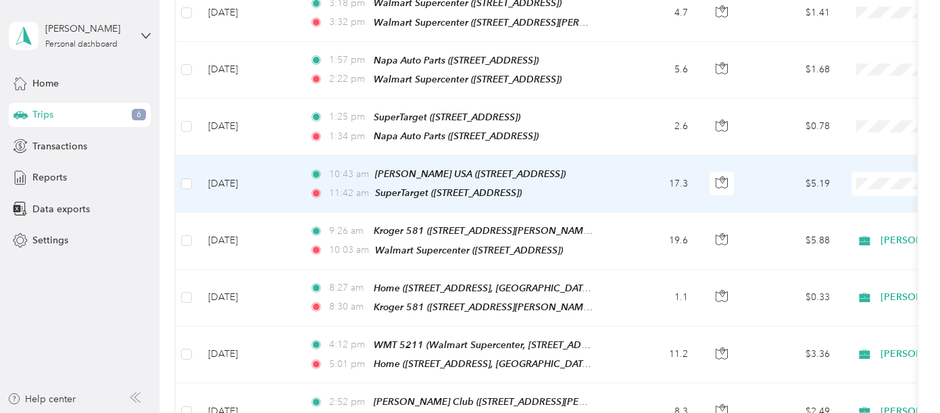
click at [633, 170] on td "17.3" at bounding box center [653, 183] width 89 height 57
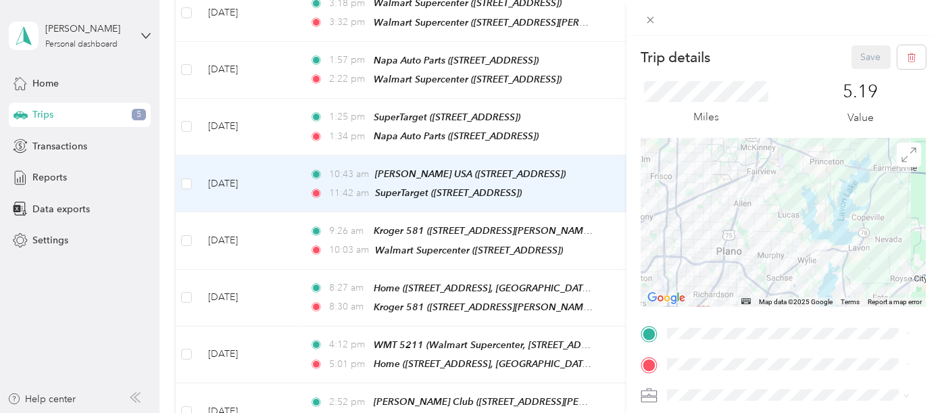
scroll to position [75, 0]
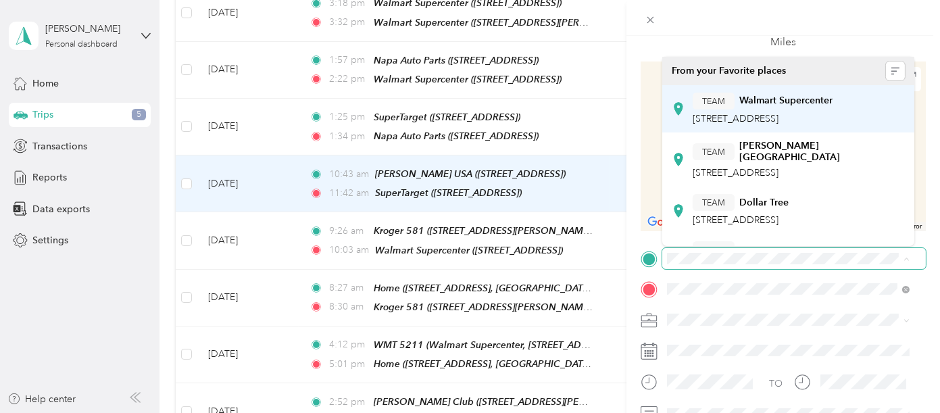
click at [791, 93] on div "TEAM Walmart Supercenter" at bounding box center [763, 101] width 140 height 17
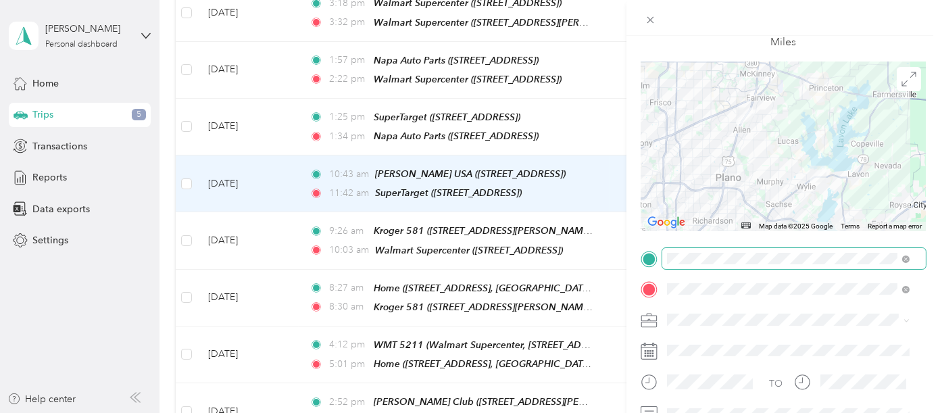
click at [693, 343] on div "[PERSON_NAME]" at bounding box center [788, 340] width 233 height 14
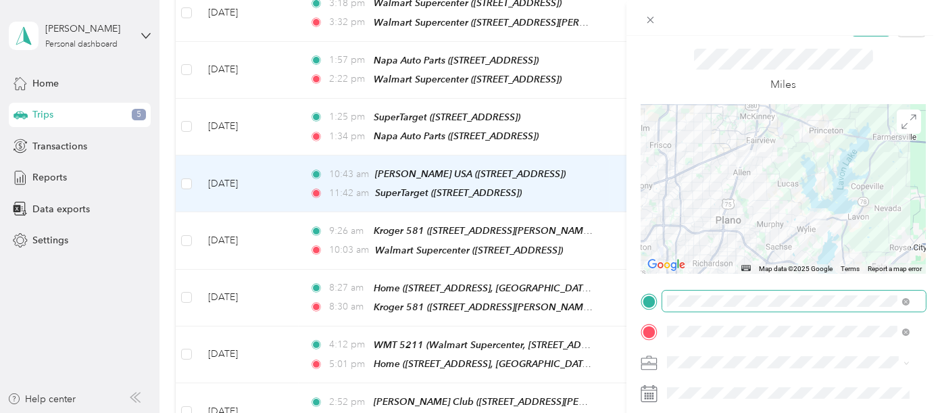
scroll to position [0, 0]
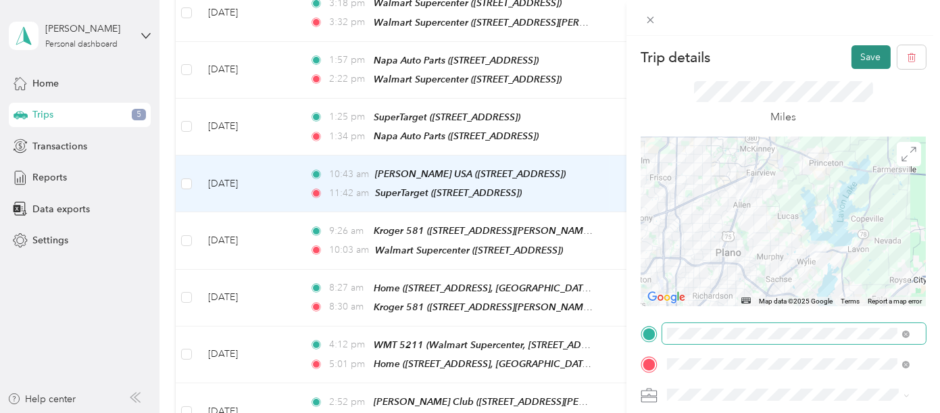
click at [873, 51] on button "Save" at bounding box center [870, 57] width 39 height 24
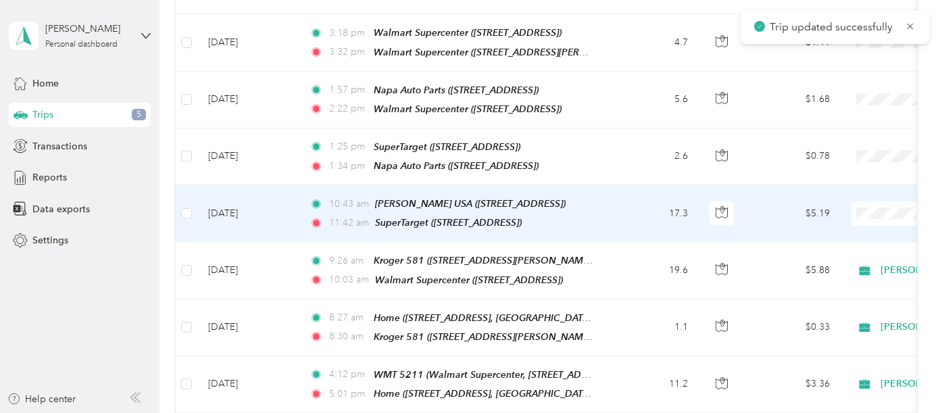
scroll to position [225, 0]
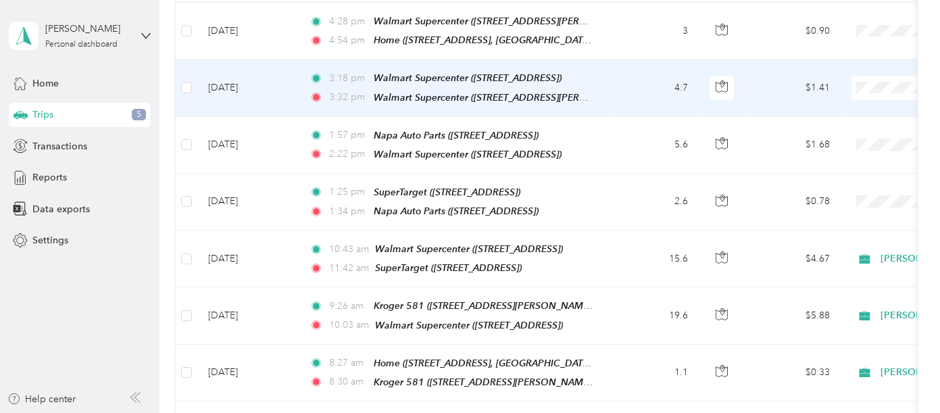
click at [855, 108] on span "[PERSON_NAME]" at bounding box center [868, 109] width 124 height 14
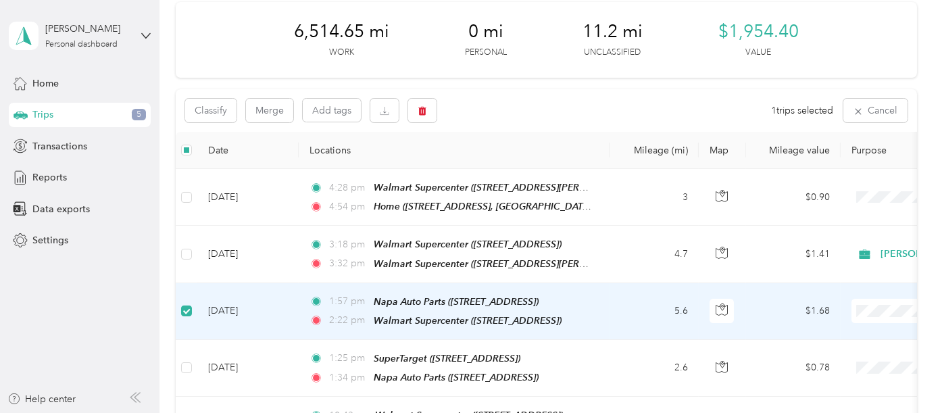
scroll to position [0, 0]
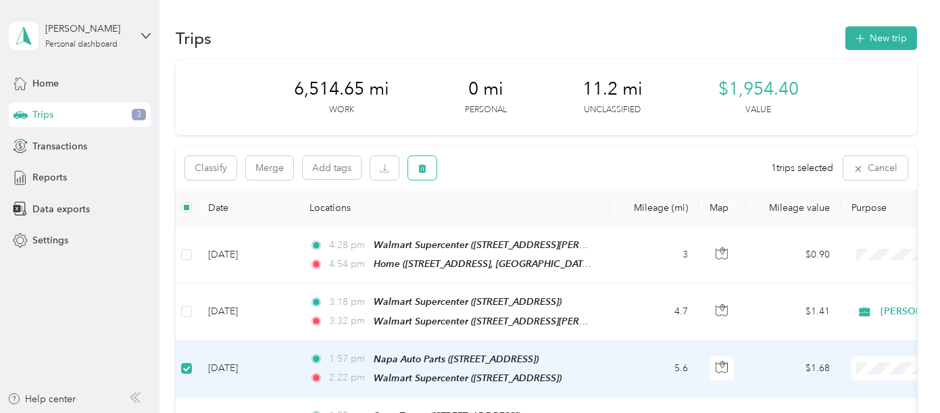
click at [420, 167] on icon "button" at bounding box center [422, 168] width 8 height 9
click at [518, 229] on button "Yes" at bounding box center [523, 225] width 26 height 22
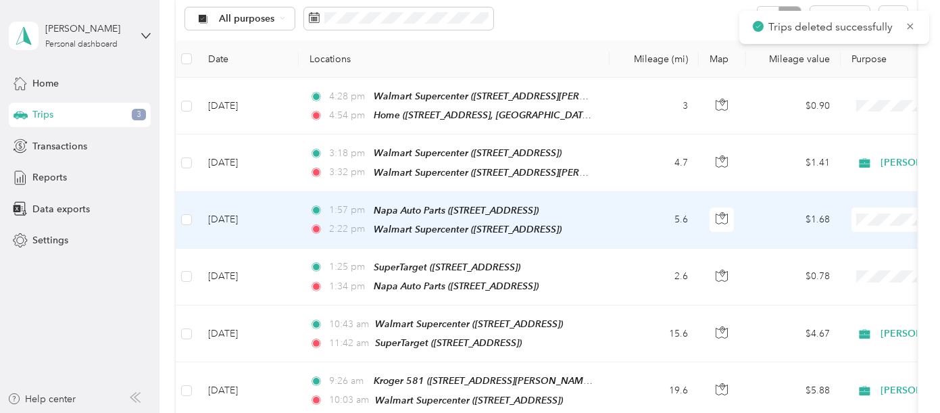
scroll to position [225, 0]
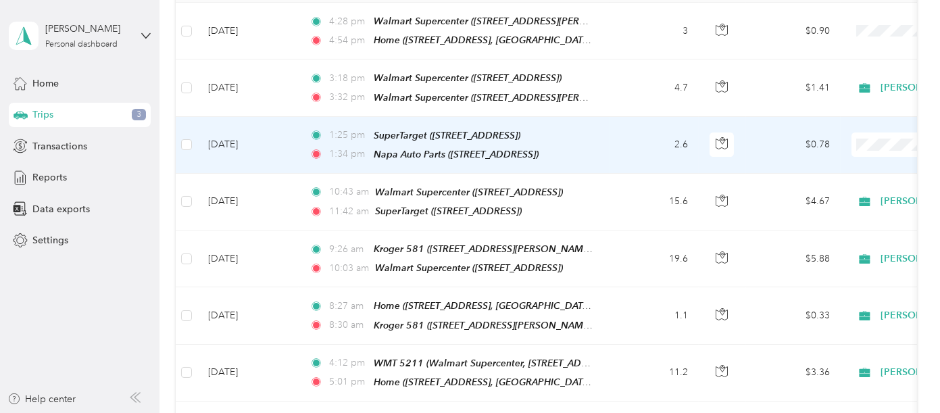
click at [632, 142] on td "2.6" at bounding box center [653, 145] width 89 height 57
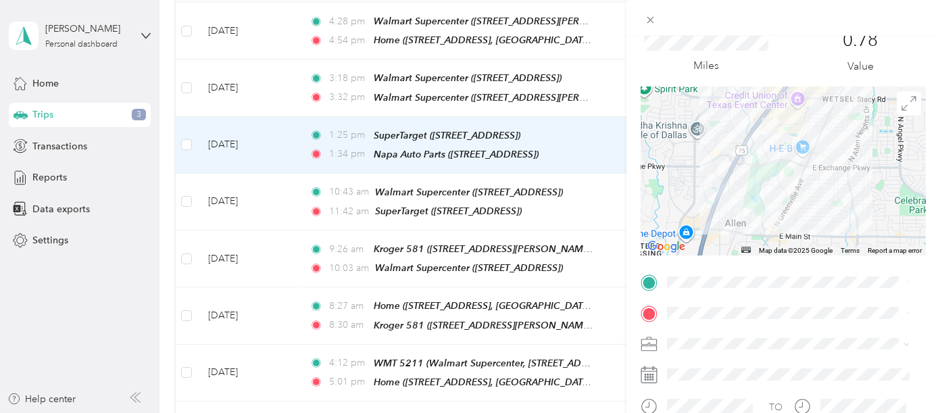
scroll to position [75, 0]
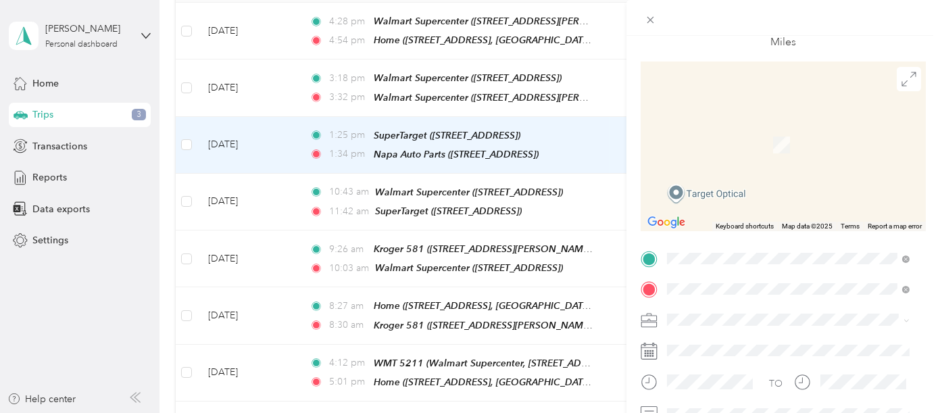
click at [735, 155] on div "TEAM Walmart Supercenter [STREET_ADDRESS][GEOGRAPHIC_DATA], [GEOGRAPHIC_DATA]" at bounding box center [763, 139] width 140 height 33
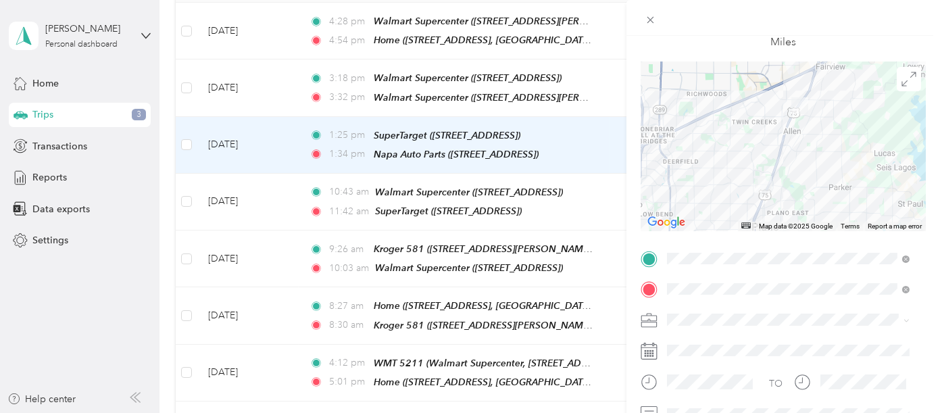
click at [695, 341] on span "[PERSON_NAME]" at bounding box center [709, 340] width 75 height 11
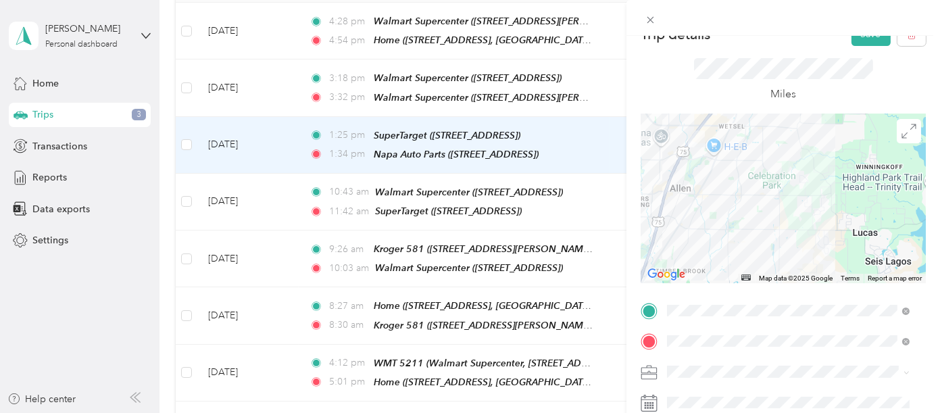
scroll to position [0, 0]
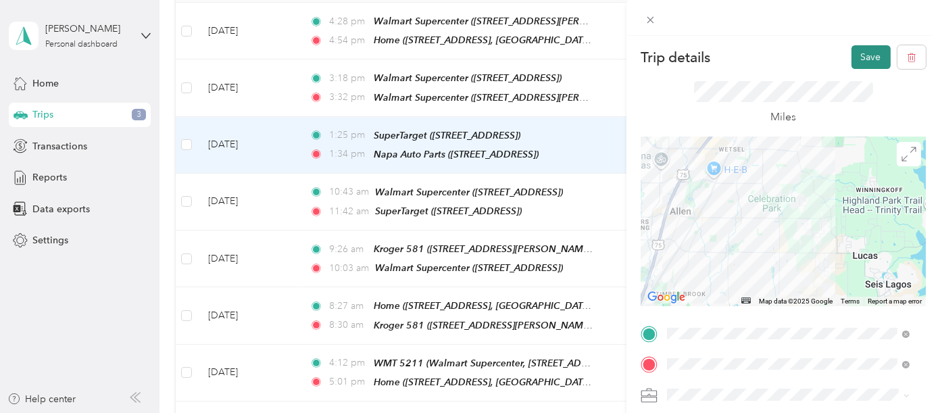
click at [870, 50] on button "Save" at bounding box center [870, 57] width 39 height 24
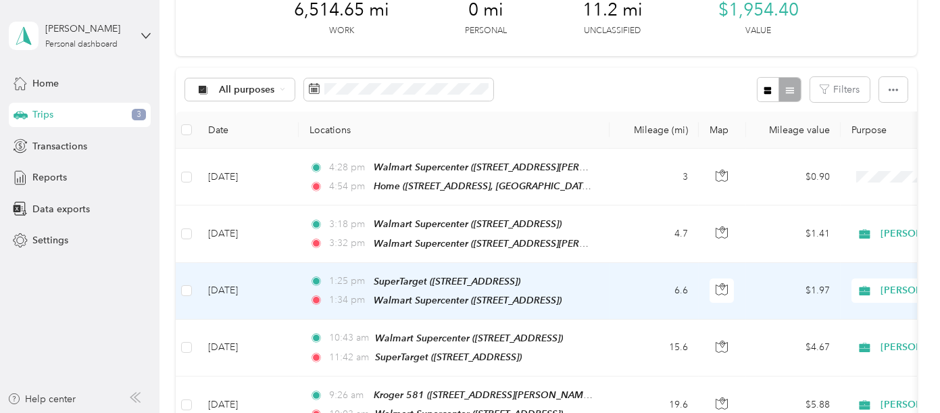
scroll to position [75, 0]
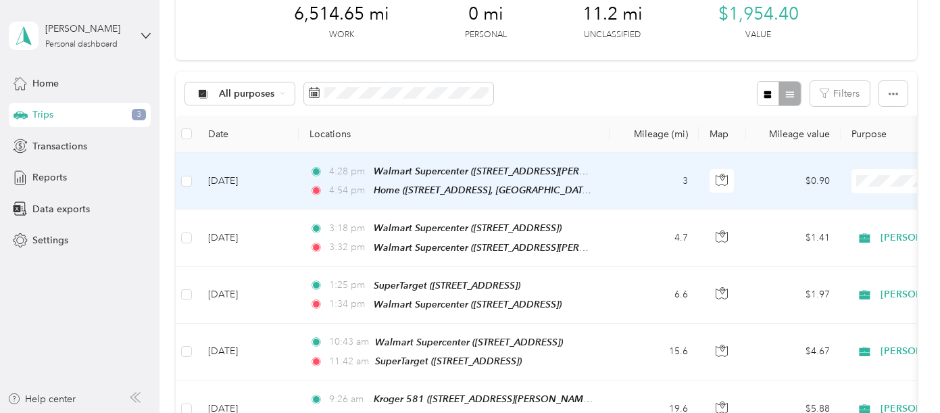
drag, startPoint x: 833, startPoint y: 201, endPoint x: 928, endPoint y: 205, distance: 94.7
click at [833, 201] on span "[PERSON_NAME]" at bounding box center [868, 200] width 124 height 14
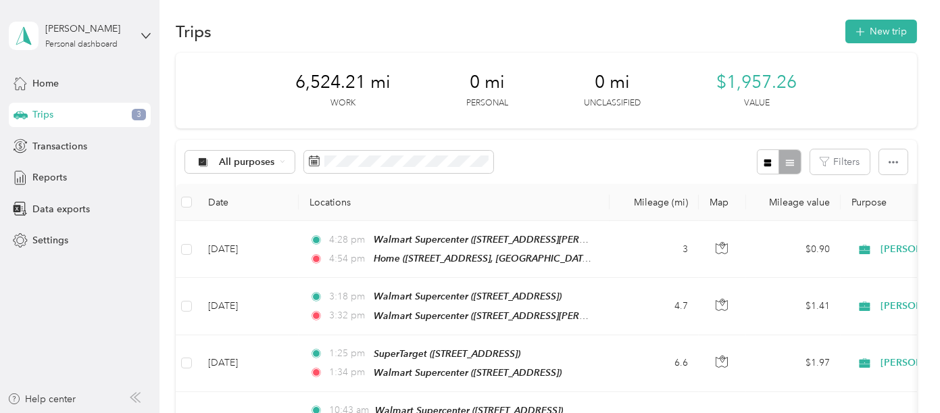
scroll to position [0, 0]
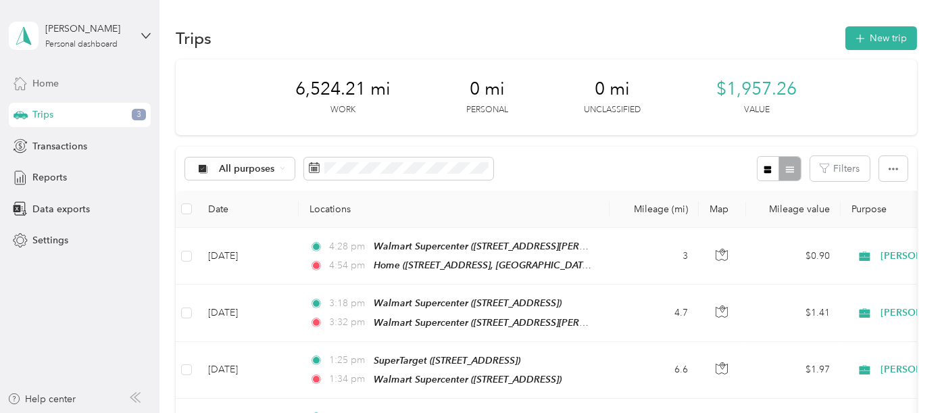
click at [55, 82] on span "Home" at bounding box center [45, 83] width 26 height 14
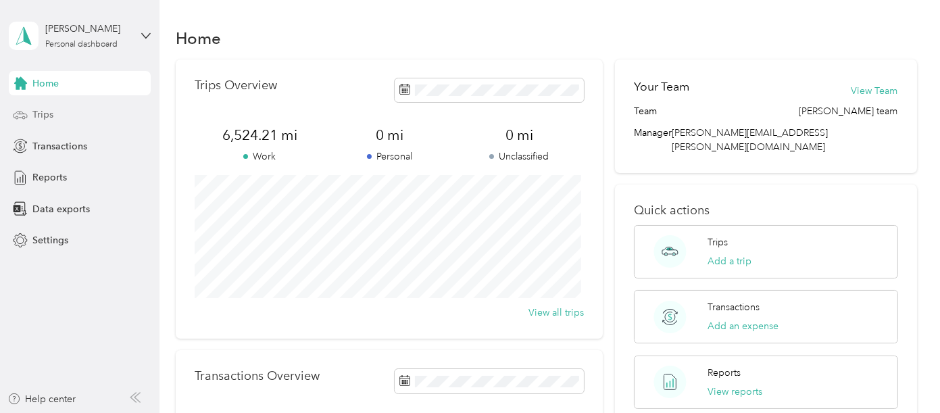
click at [50, 118] on span "Trips" at bounding box center [42, 114] width 21 height 14
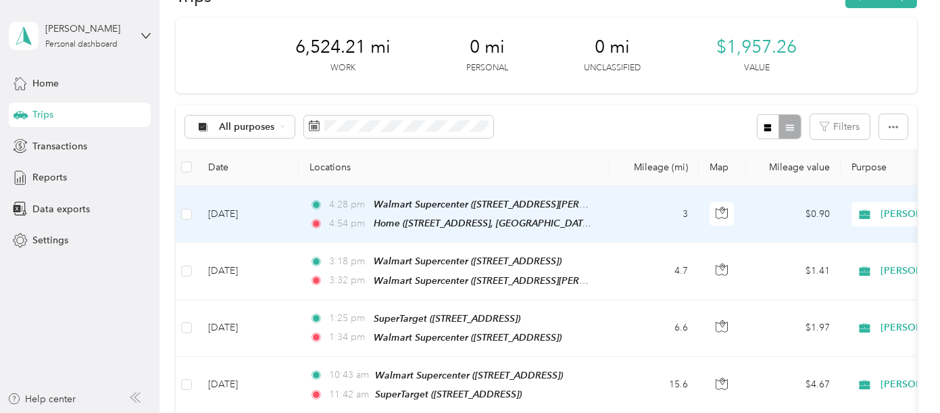
scroll to position [75, 0]
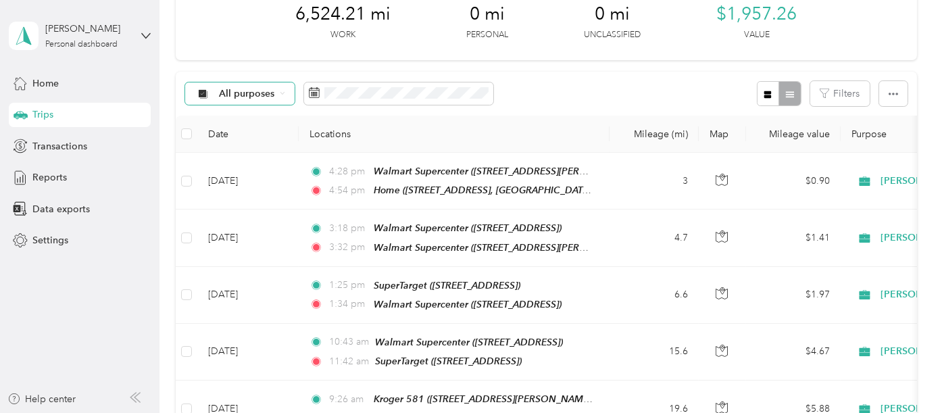
click at [266, 93] on span "All purposes" at bounding box center [247, 93] width 56 height 9
click at [241, 141] on span "Unclassified" at bounding box center [259, 141] width 80 height 14
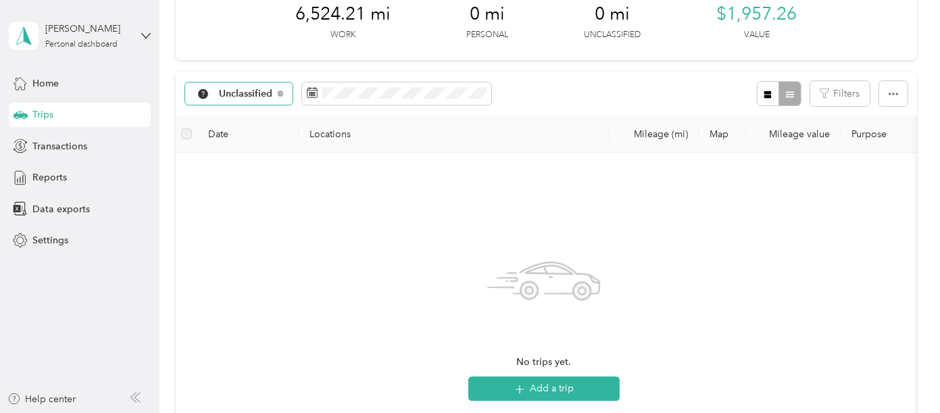
click at [248, 90] on span "Unclassified" at bounding box center [246, 93] width 54 height 9
click at [248, 120] on li "All purposes" at bounding box center [247, 118] width 123 height 24
